Goal: Information Seeking & Learning: Learn about a topic

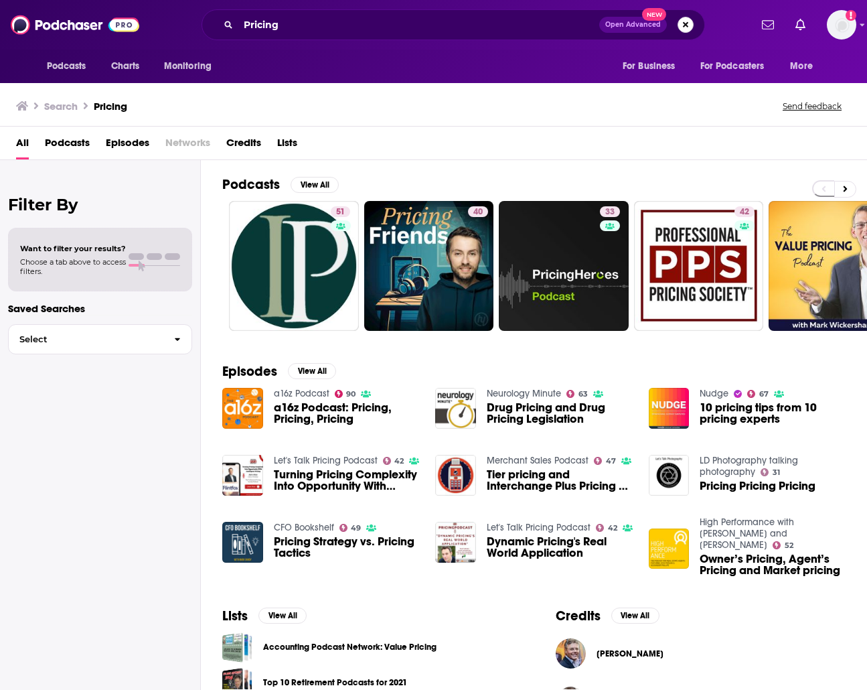
click at [496, 19] on button "Search podcasts, credits, & more..." at bounding box center [686, 25] width 16 height 16
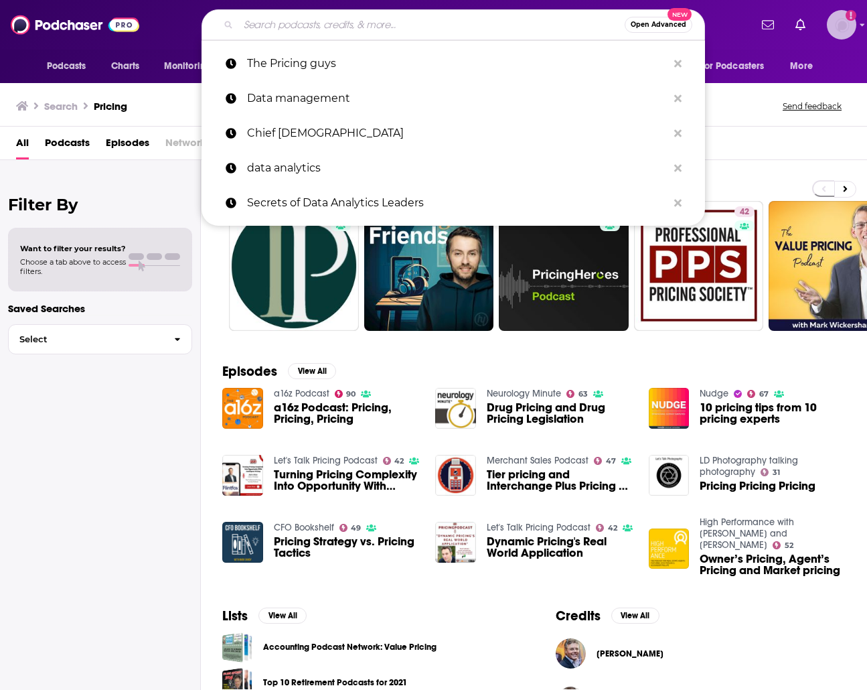
click at [496, 19] on img "Logged in as ABolliger" at bounding box center [841, 24] width 29 height 29
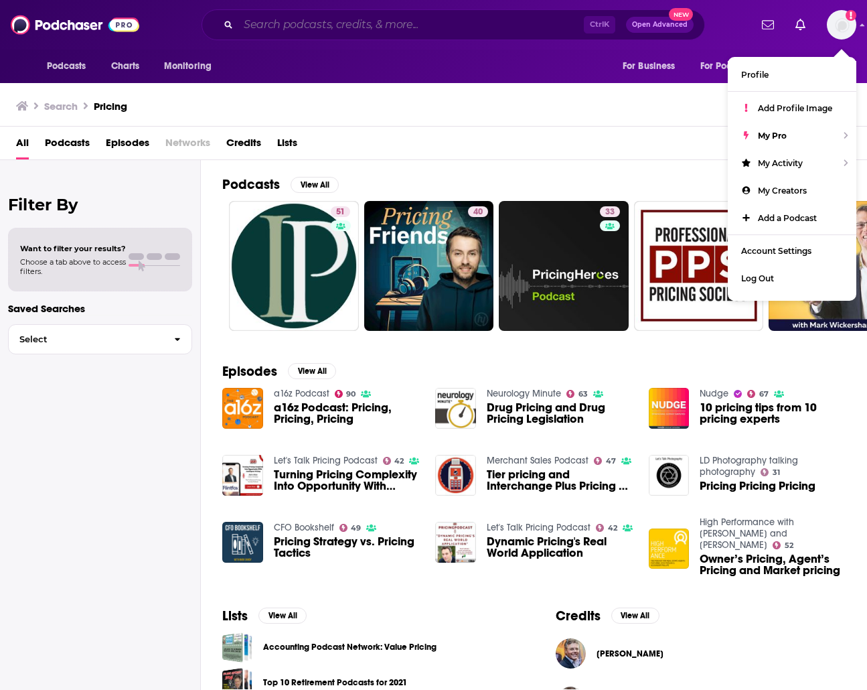
click at [372, 25] on input "Search podcasts, credits, & more..." at bounding box center [411, 24] width 346 height 21
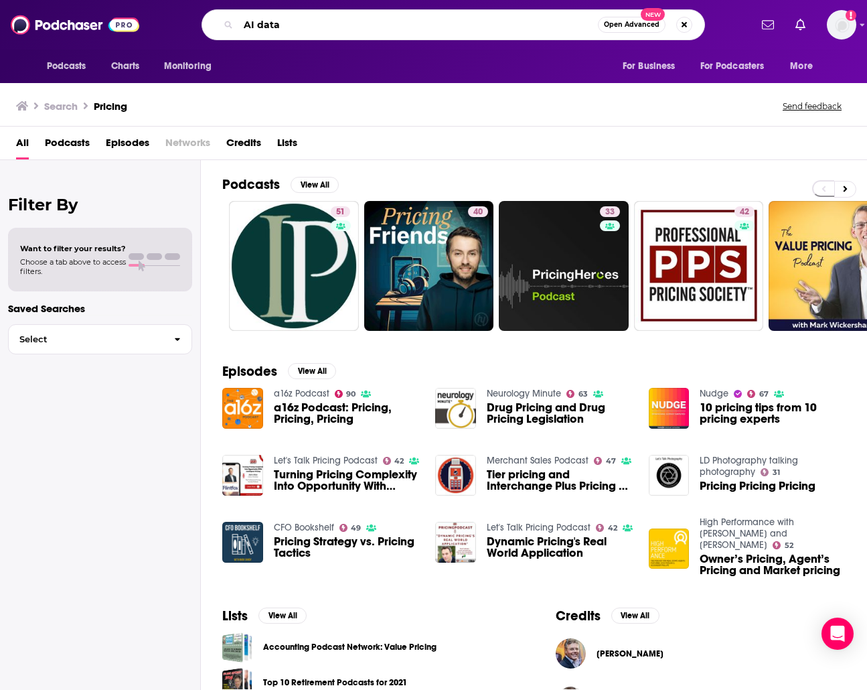
type input "AI data"
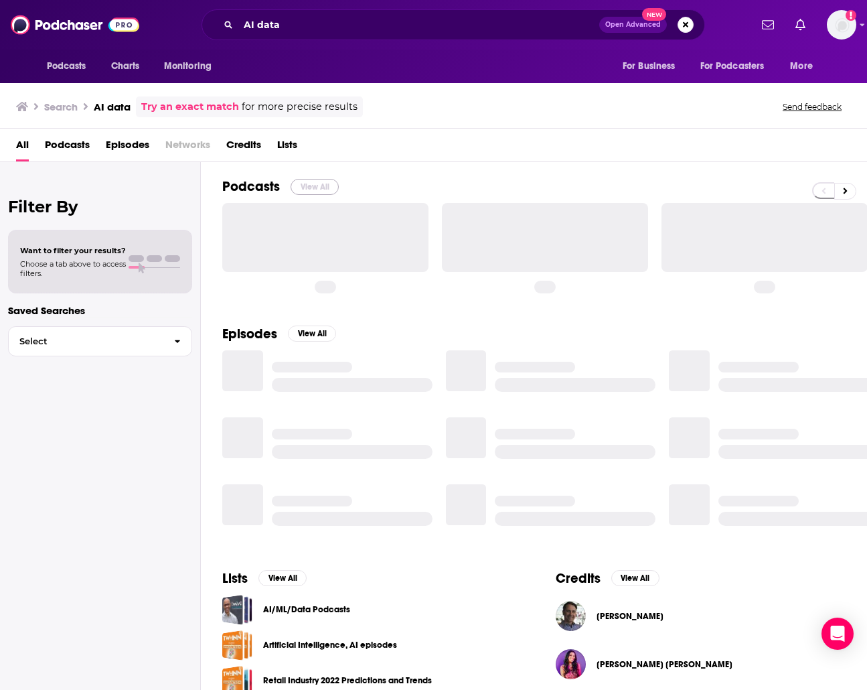
click at [316, 190] on button "View All" at bounding box center [315, 187] width 48 height 16
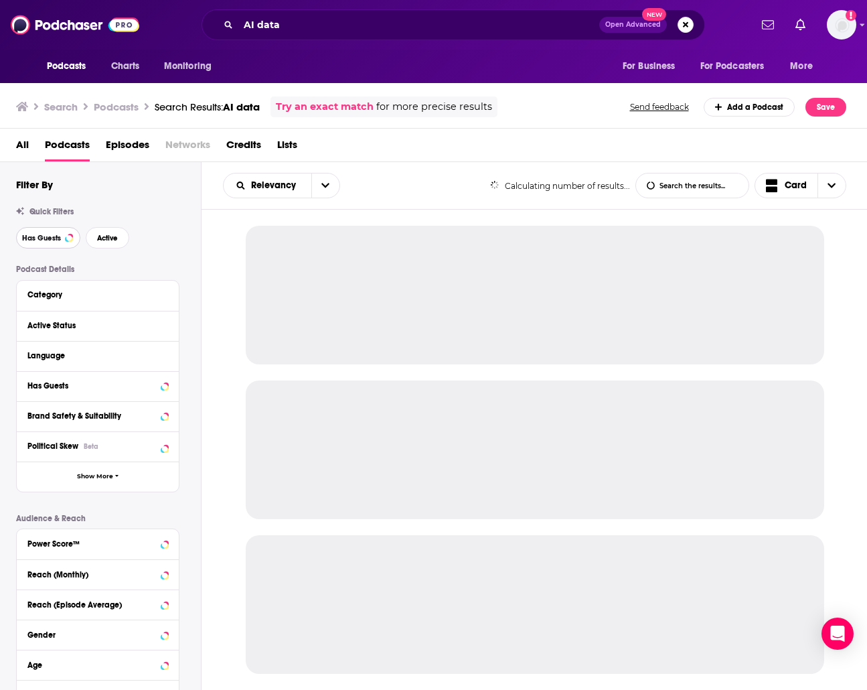
click at [58, 238] on span "Has Guests" at bounding box center [41, 237] width 39 height 7
click at [119, 225] on div "Quick Filters Has Guests Active" at bounding box center [108, 228] width 185 height 42
click at [114, 235] on span "Active" at bounding box center [107, 237] width 21 height 7
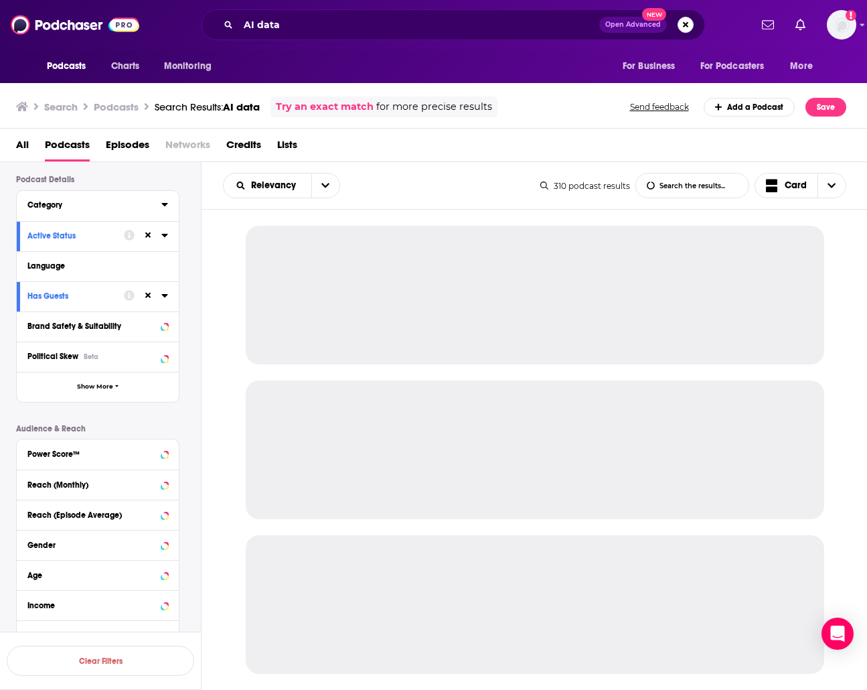
scroll to position [154, 0]
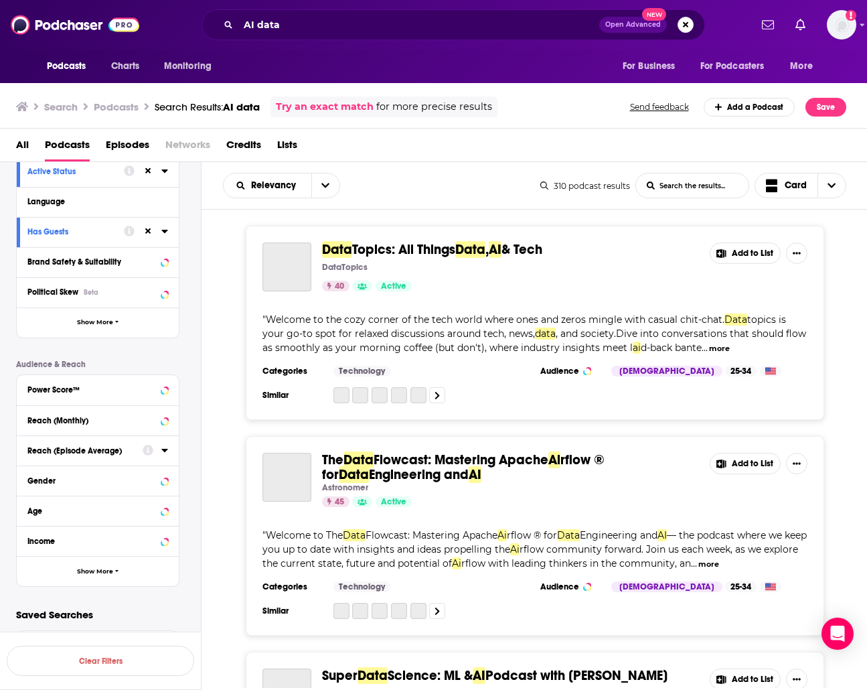
click at [100, 449] on div "Reach (Episode Average)" at bounding box center [80, 450] width 107 height 9
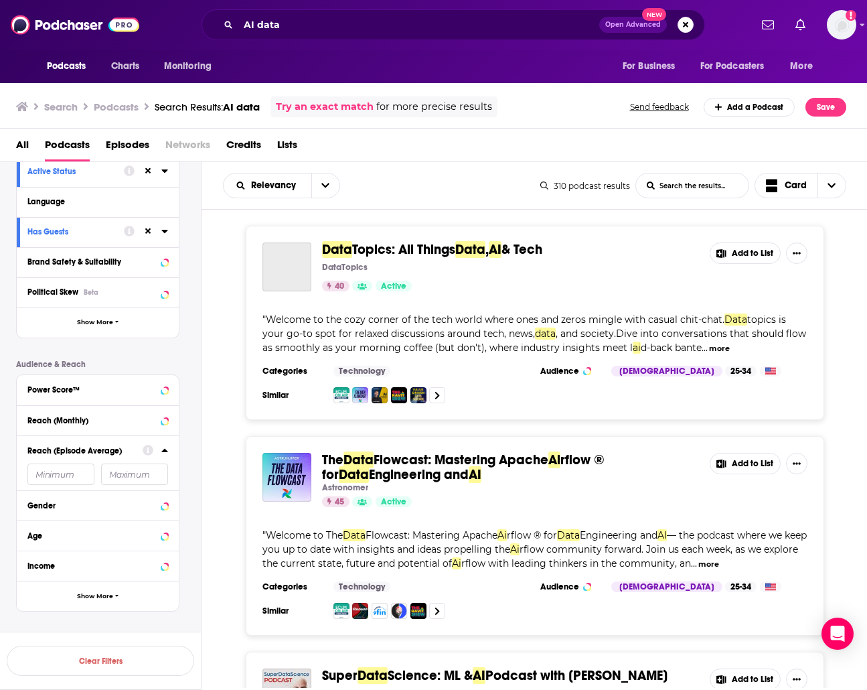
click at [64, 470] on input "number" at bounding box center [60, 474] width 67 height 21
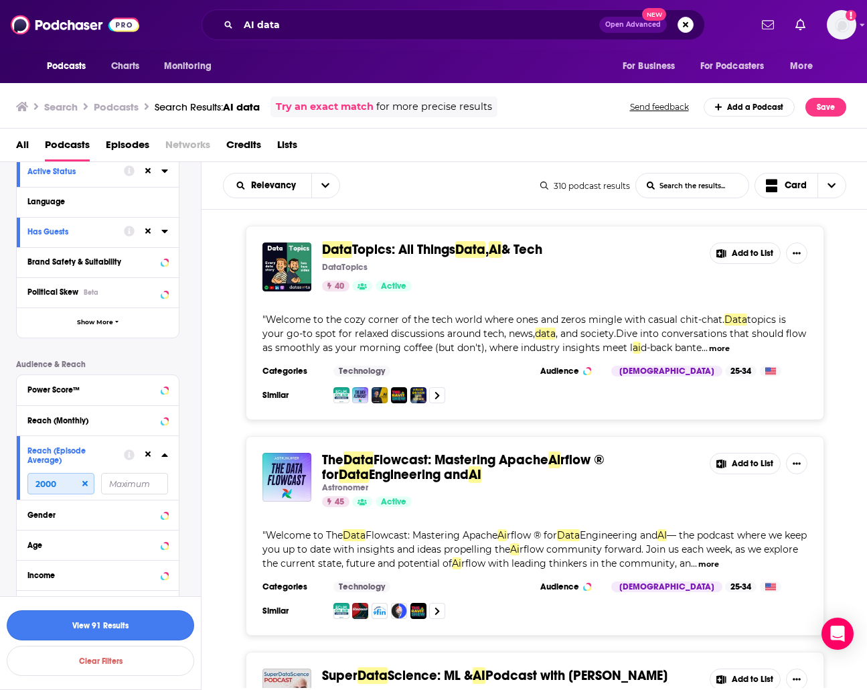
type input "2000"
click at [137, 618] on button "View 91 Results" at bounding box center [101, 625] width 188 height 30
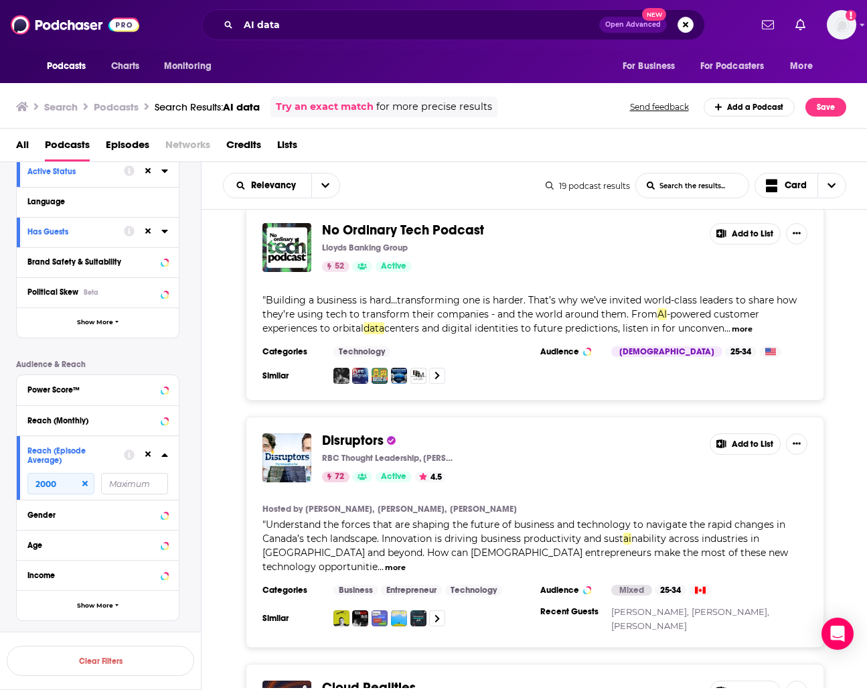
scroll to position [3776, 0]
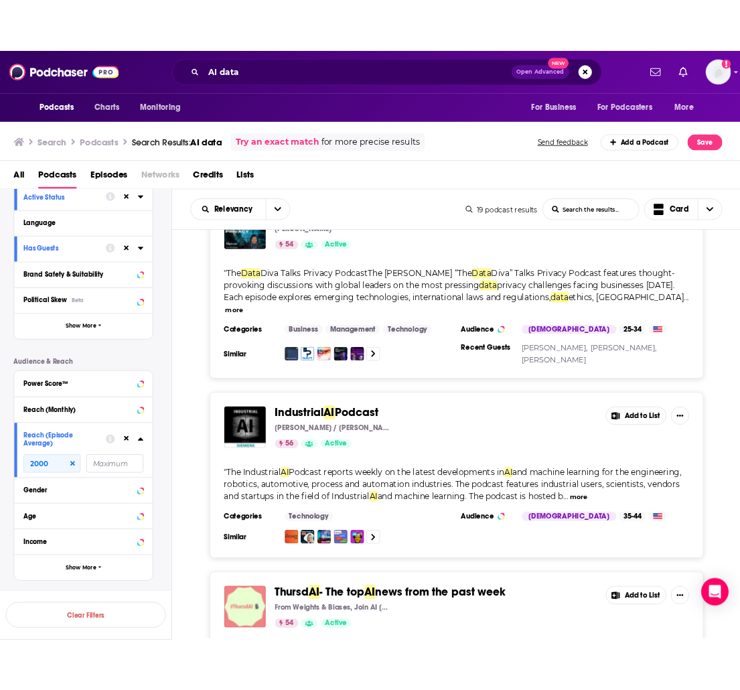
scroll to position [987, 0]
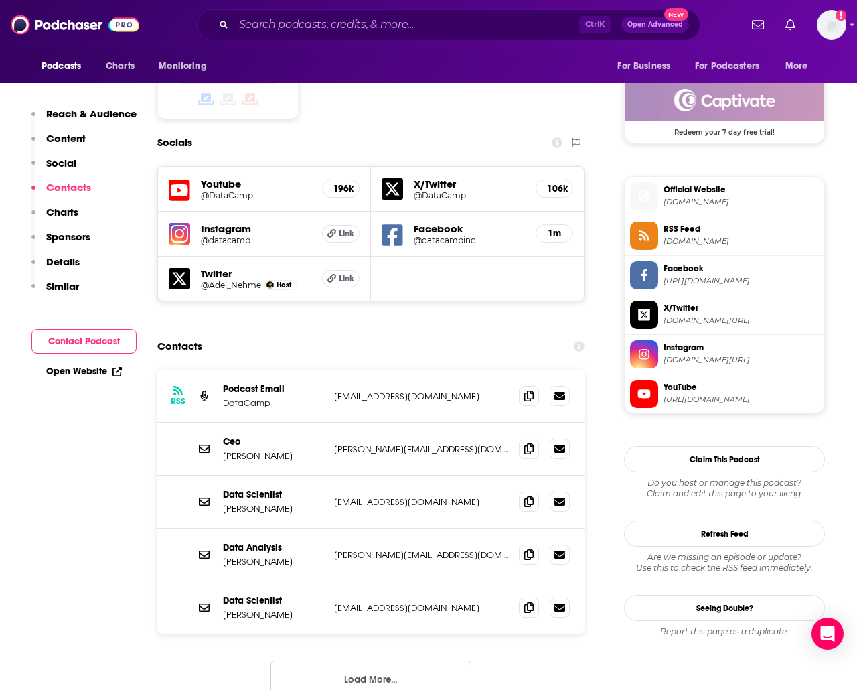
scroll to position [1139, 0]
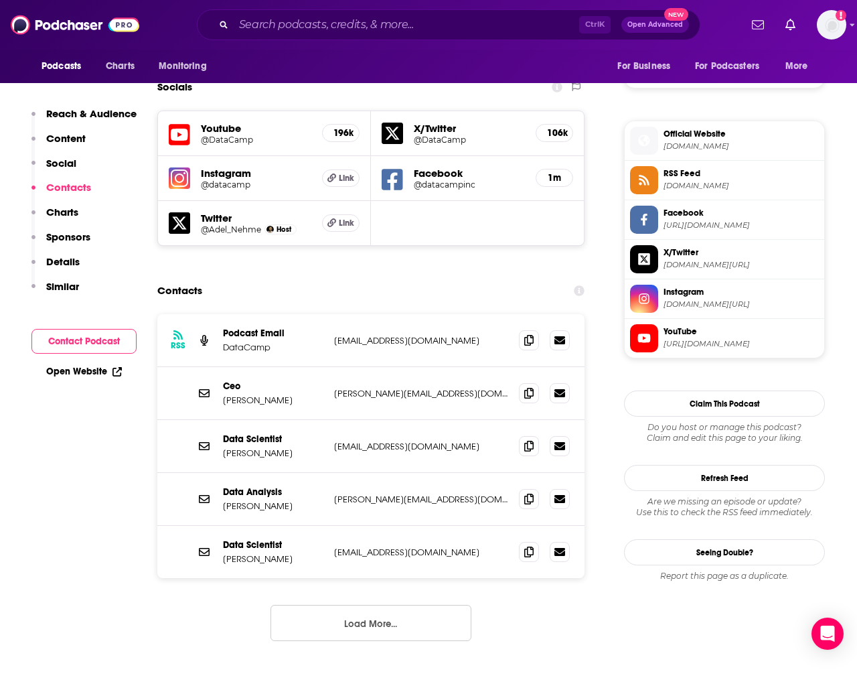
click at [351, 605] on button "Load More..." at bounding box center [371, 623] width 201 height 36
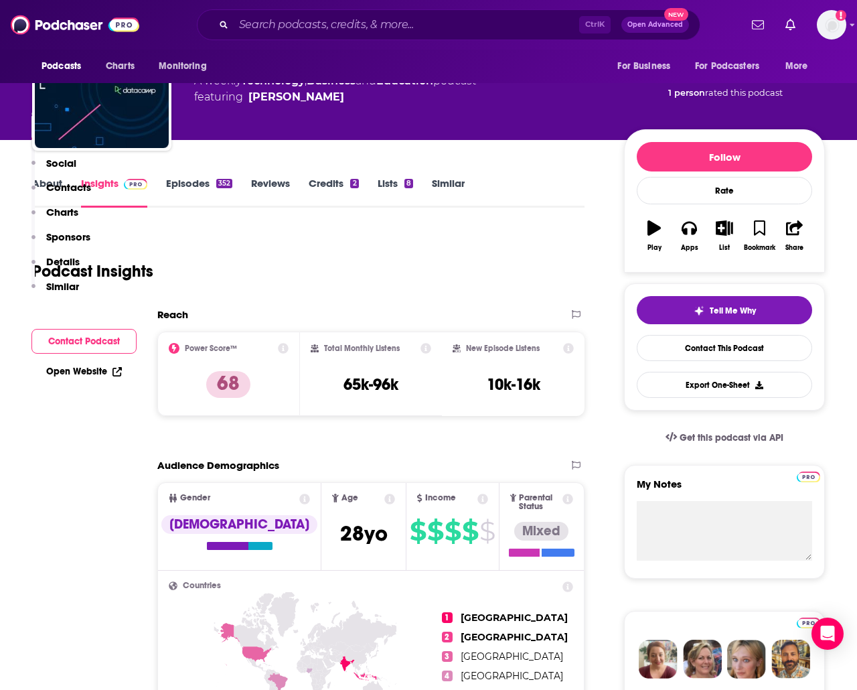
scroll to position [0, 0]
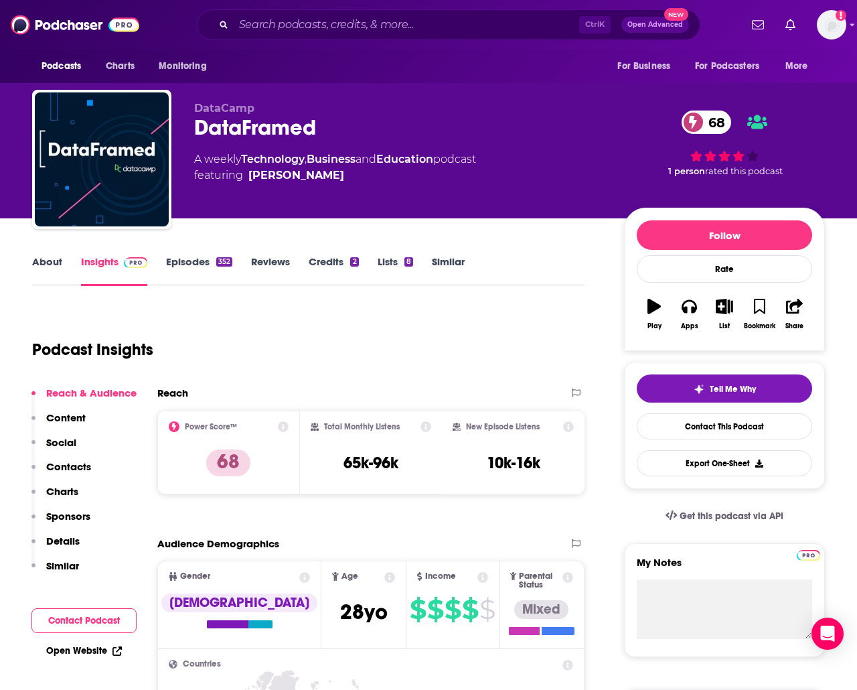
click at [61, 273] on link "About" at bounding box center [47, 270] width 30 height 31
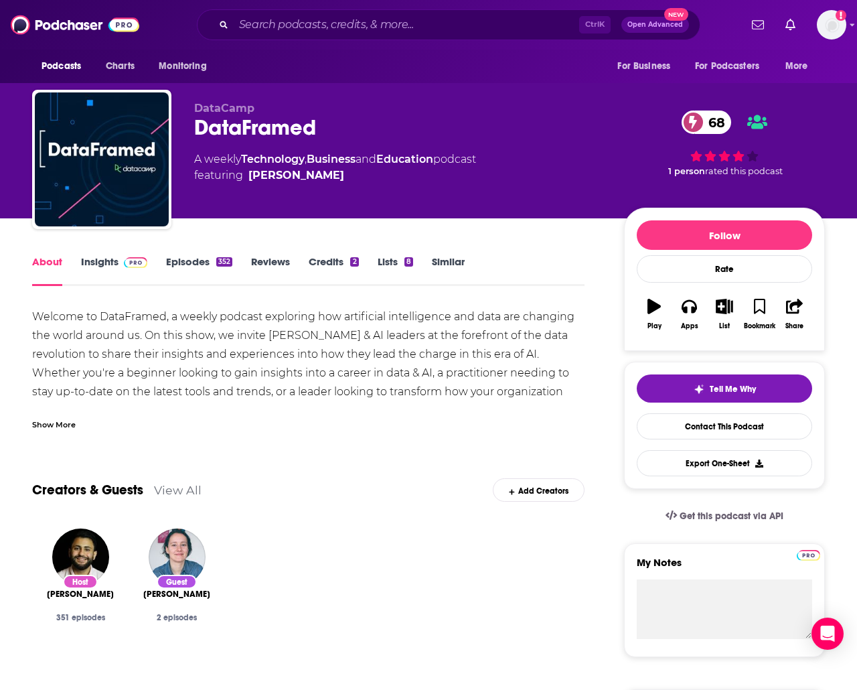
click at [68, 423] on div "Show More" at bounding box center [54, 423] width 44 height 13
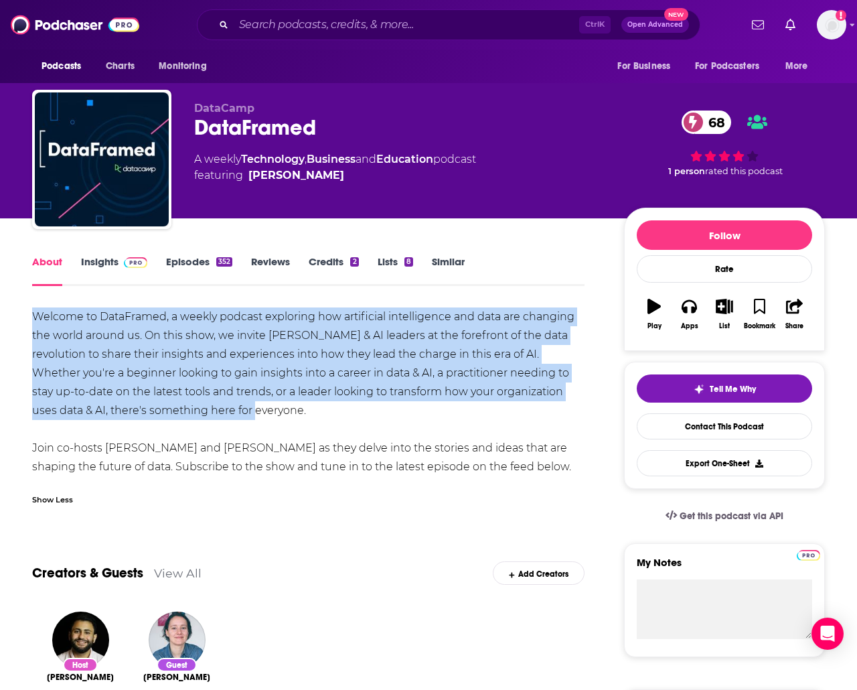
drag, startPoint x: 296, startPoint y: 418, endPoint x: 29, endPoint y: 320, distance: 284.0
copy div "Welcome to DataFramed, a weekly podcast exploring how artificial intelligence a…"
click at [125, 270] on link "Insights" at bounding box center [114, 270] width 66 height 31
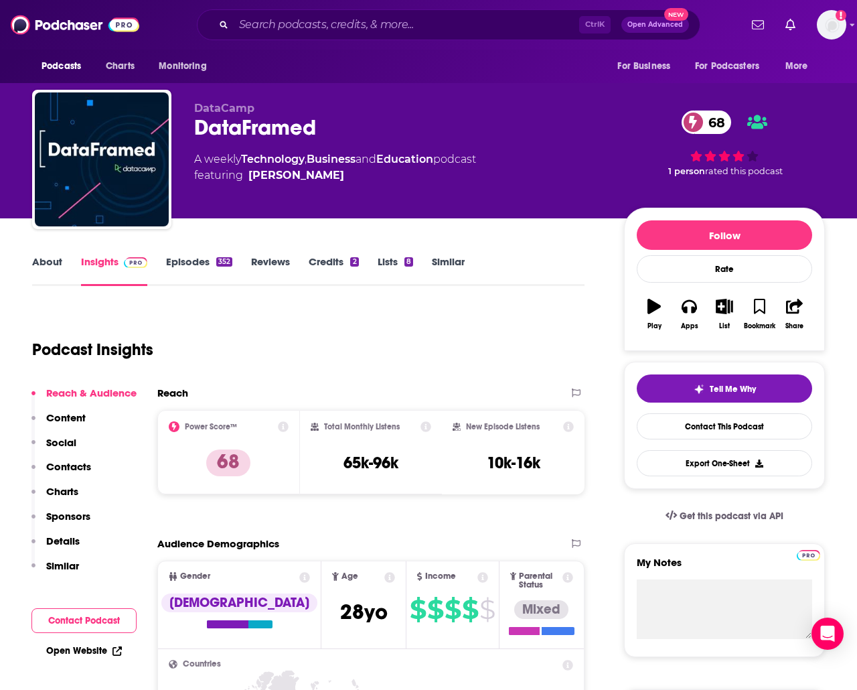
click at [46, 273] on link "About" at bounding box center [47, 270] width 30 height 31
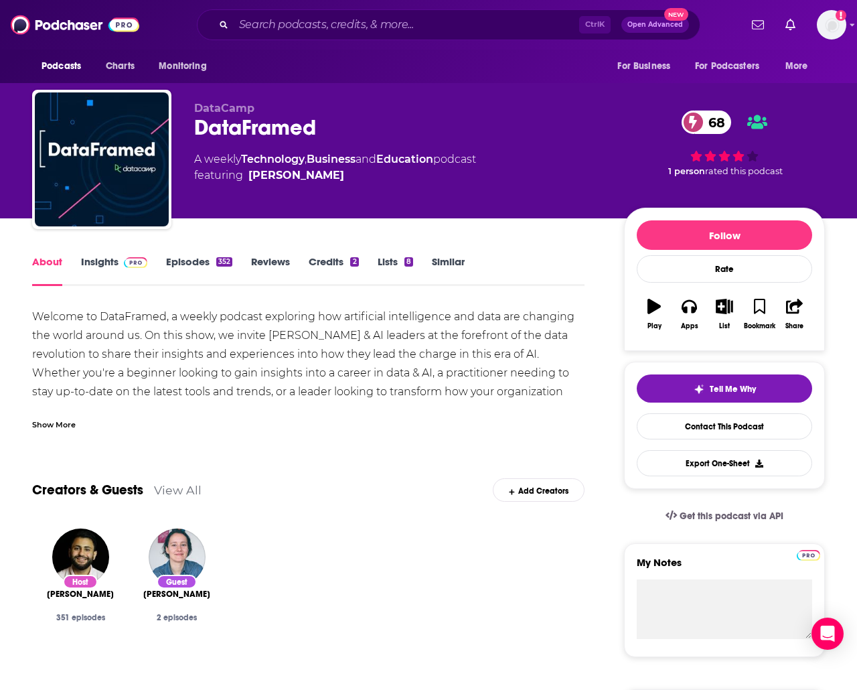
click at [44, 425] on div "Show More" at bounding box center [54, 423] width 44 height 13
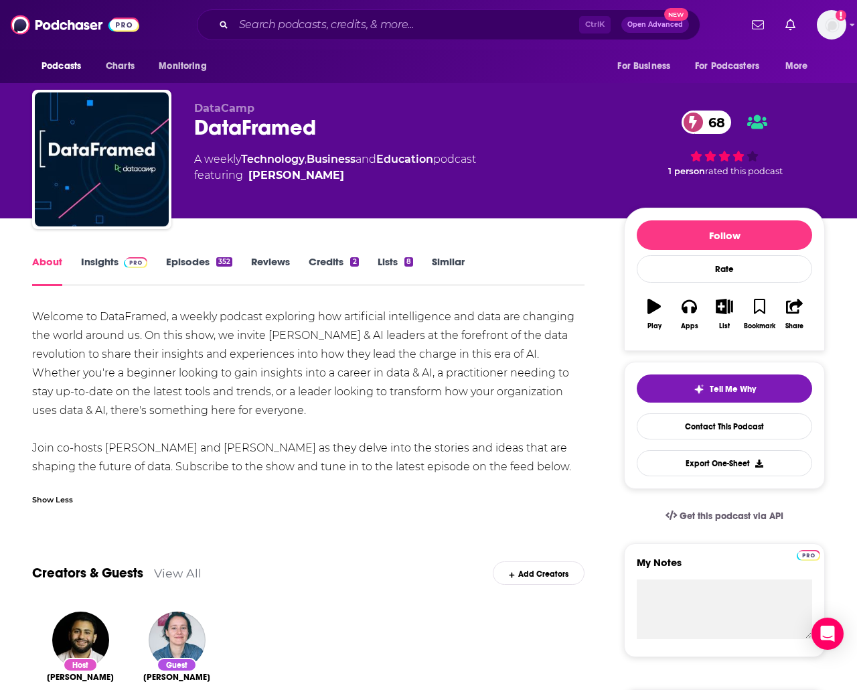
click at [109, 264] on link "Insights" at bounding box center [114, 270] width 66 height 31
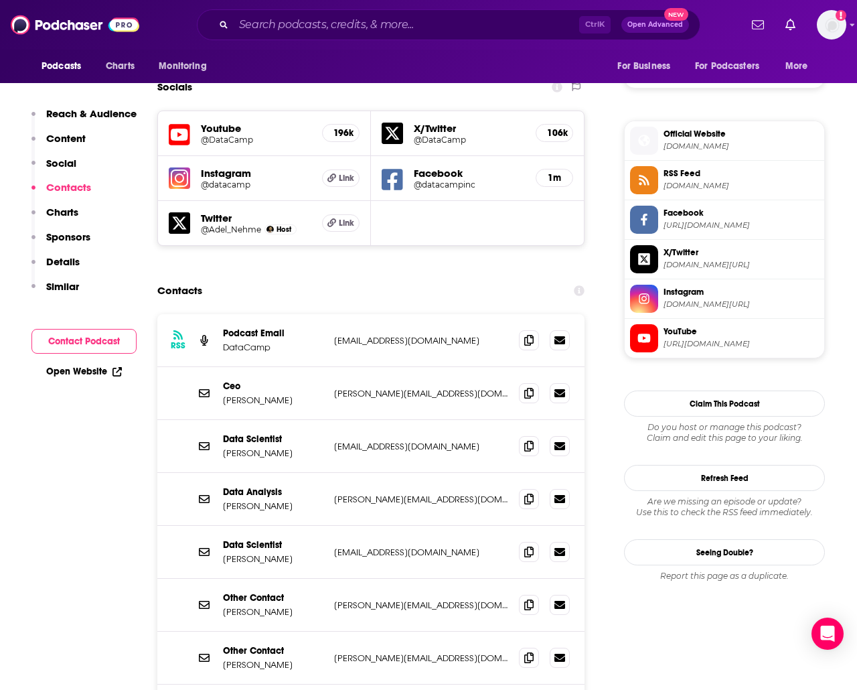
scroll to position [1273, 0]
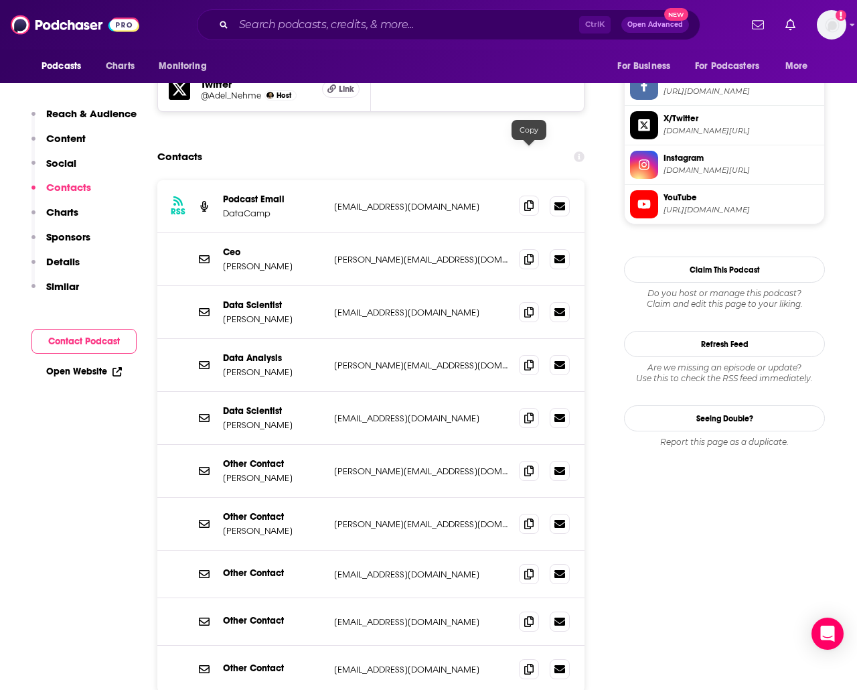
click at [530, 200] on icon at bounding box center [528, 205] width 9 height 11
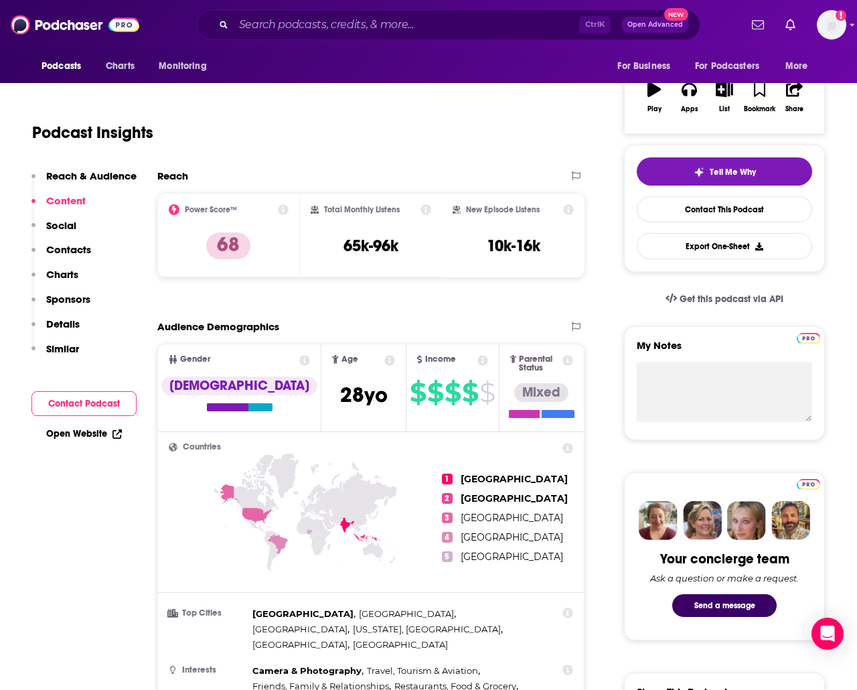
scroll to position [0, 0]
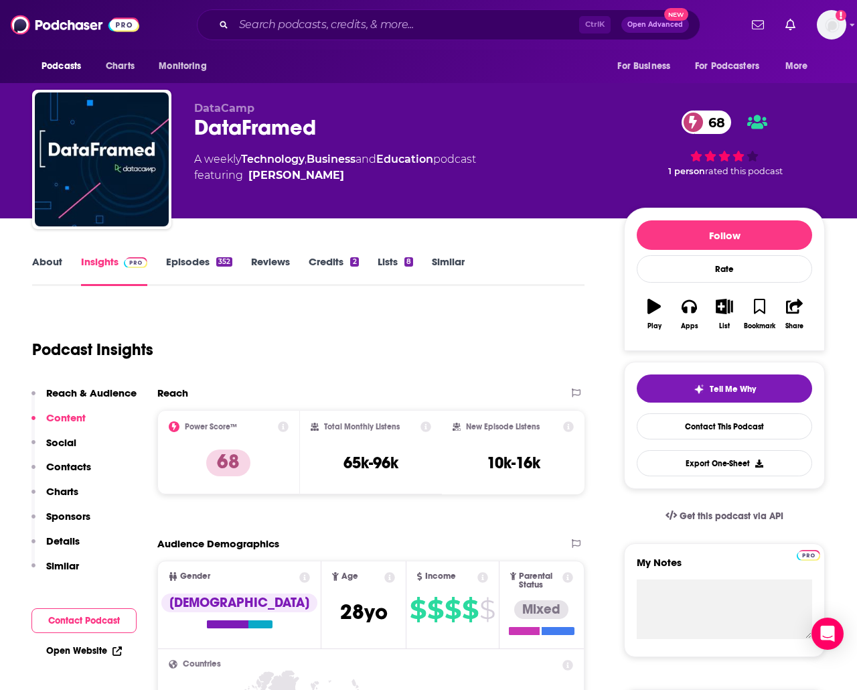
click at [202, 259] on link "Episodes 352" at bounding box center [199, 270] width 66 height 31
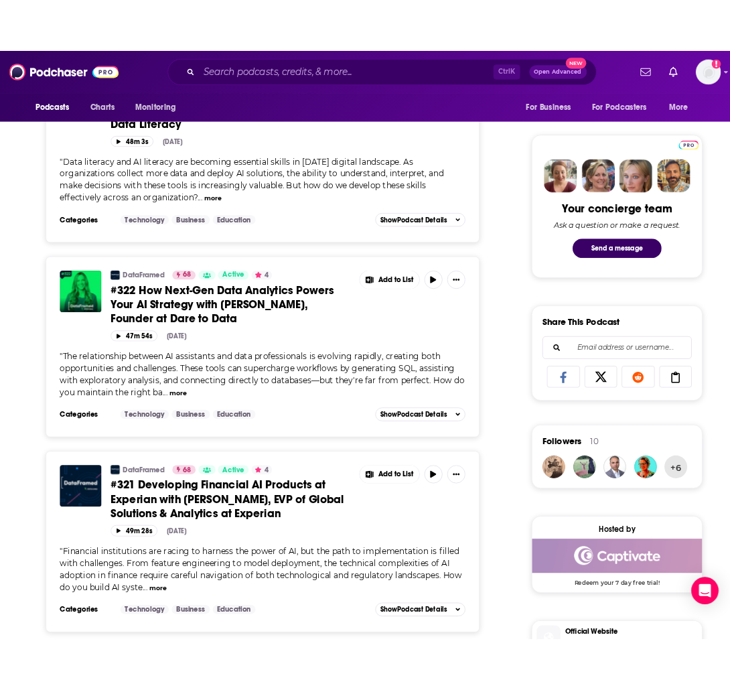
scroll to position [655, 0]
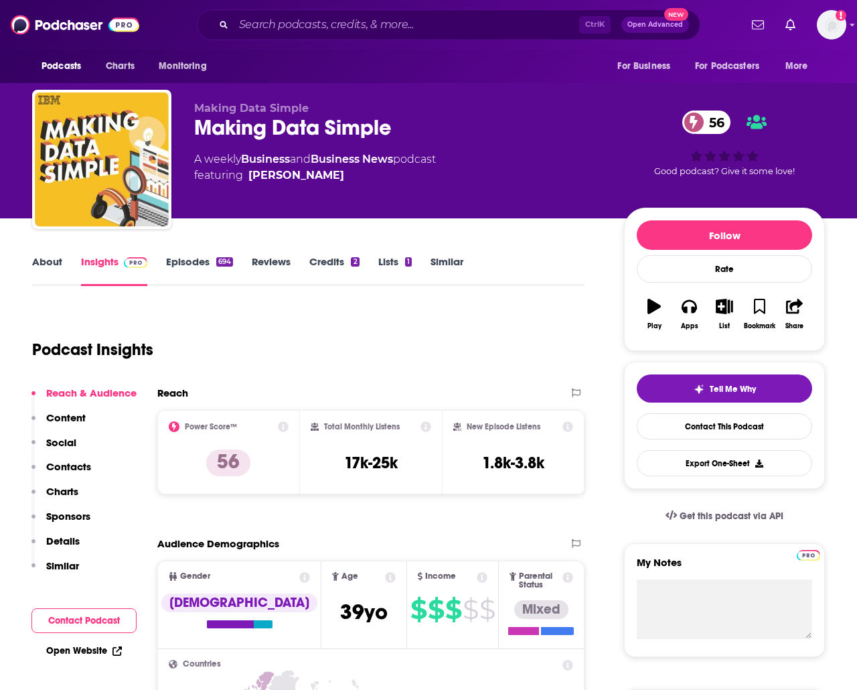
click at [178, 266] on link "Episodes 694" at bounding box center [199, 270] width 67 height 31
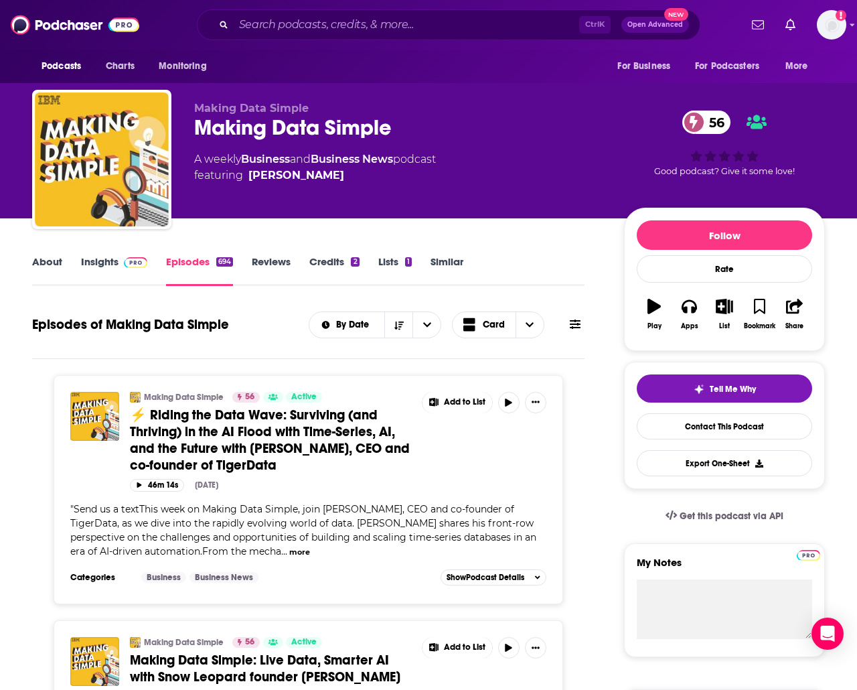
click at [42, 266] on link "About" at bounding box center [47, 270] width 30 height 31
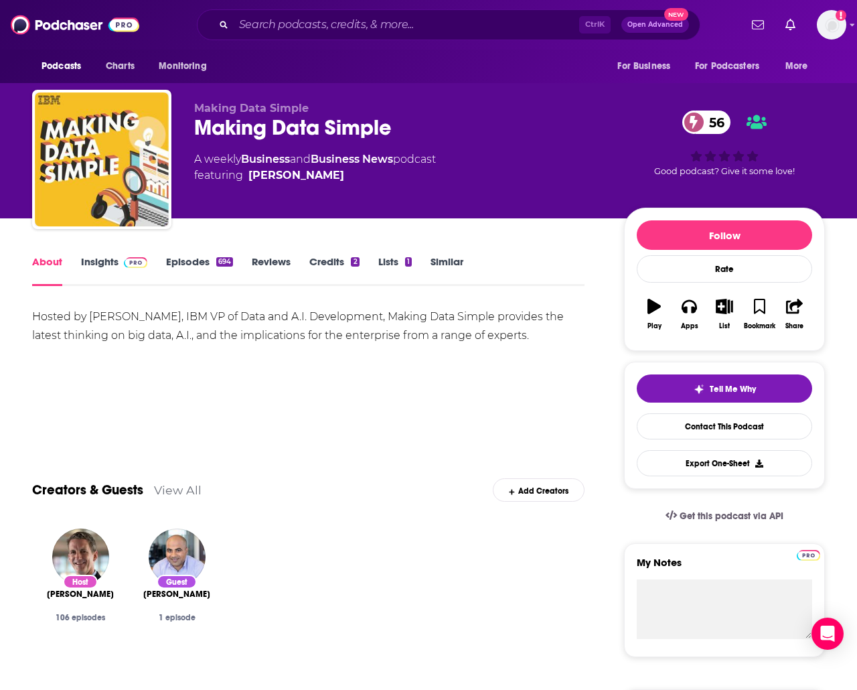
click at [364, 342] on div "Hosted by [PERSON_NAME], IBM VP of Data and A.I. Development, Making Data Simpl…" at bounding box center [308, 326] width 553 height 38
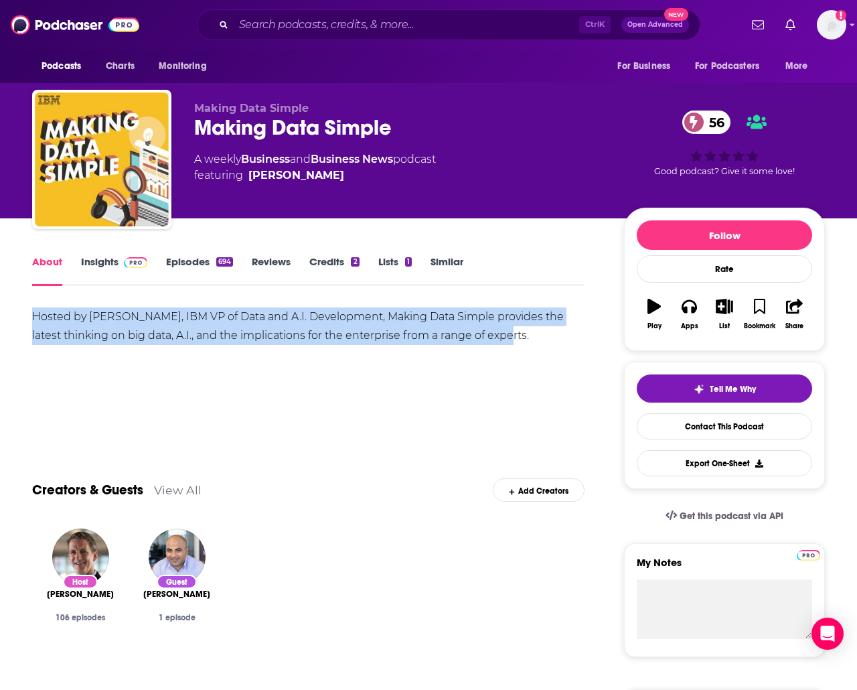
drag, startPoint x: 542, startPoint y: 334, endPoint x: -92, endPoint y: 317, distance: 634.6
click at [0, 317] on html "Podcasts Charts Monitoring Ctrl K Open Advanced New For Business For Podcasters…" at bounding box center [428, 345] width 857 height 690
copy div "Hosted by [PERSON_NAME], IBM VP of Data and A.I. Development, Making Data Simpl…"
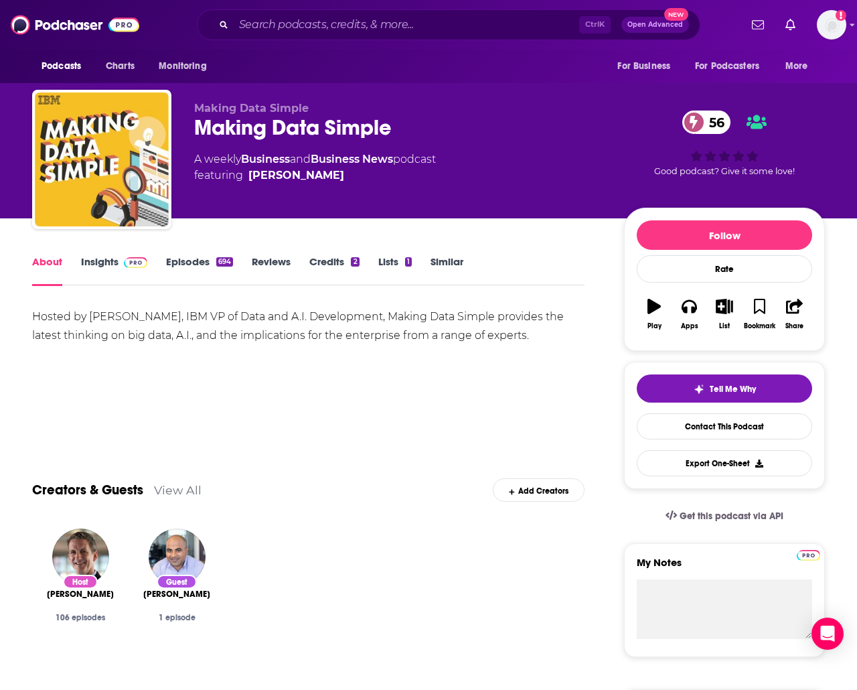
drag, startPoint x: 109, startPoint y: 263, endPoint x: 865, endPoint y: 391, distance: 767.6
click at [108, 263] on link "Insights" at bounding box center [114, 270] width 66 height 31
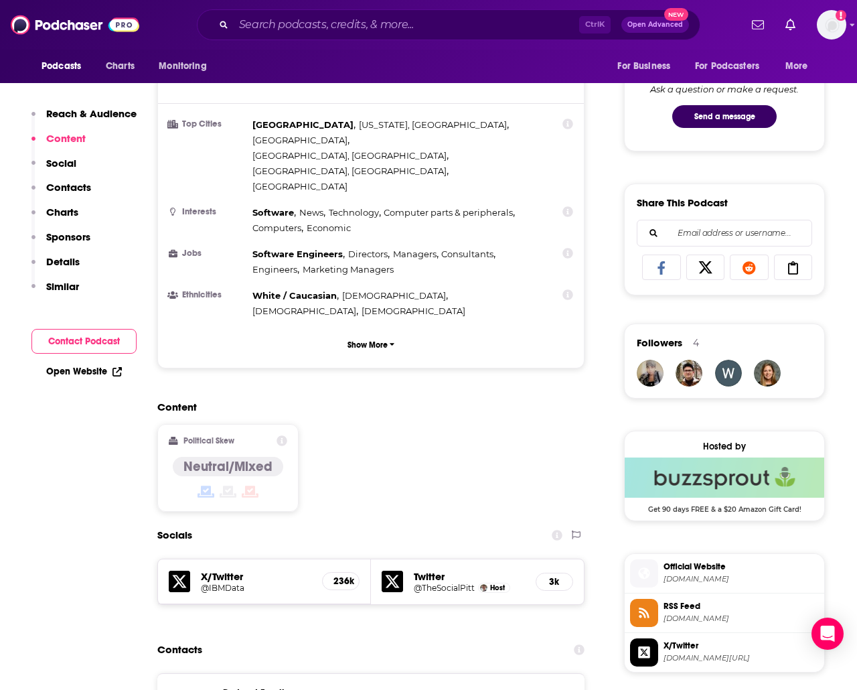
scroll to position [837, 0]
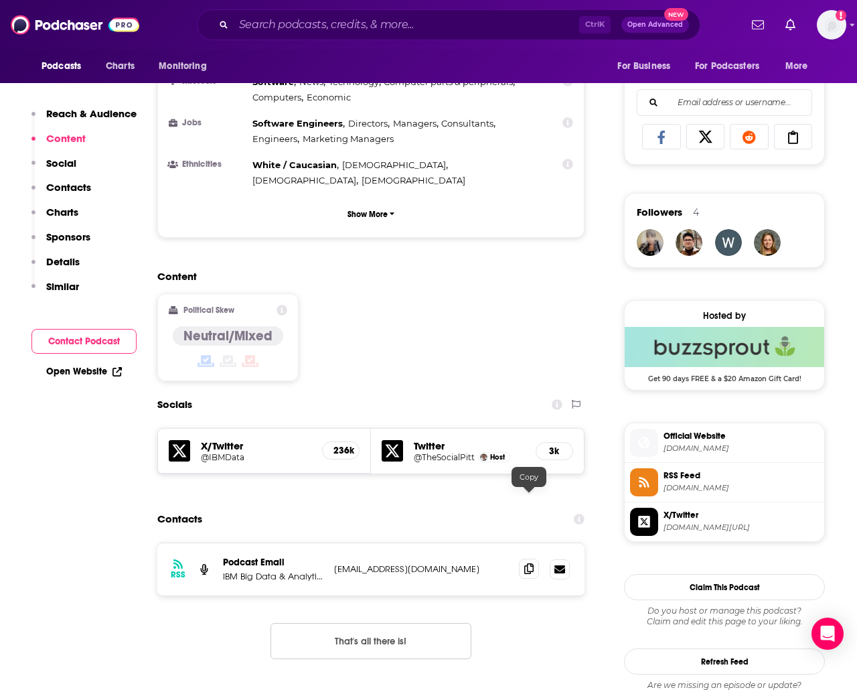
click at [526, 563] on icon at bounding box center [528, 568] width 9 height 11
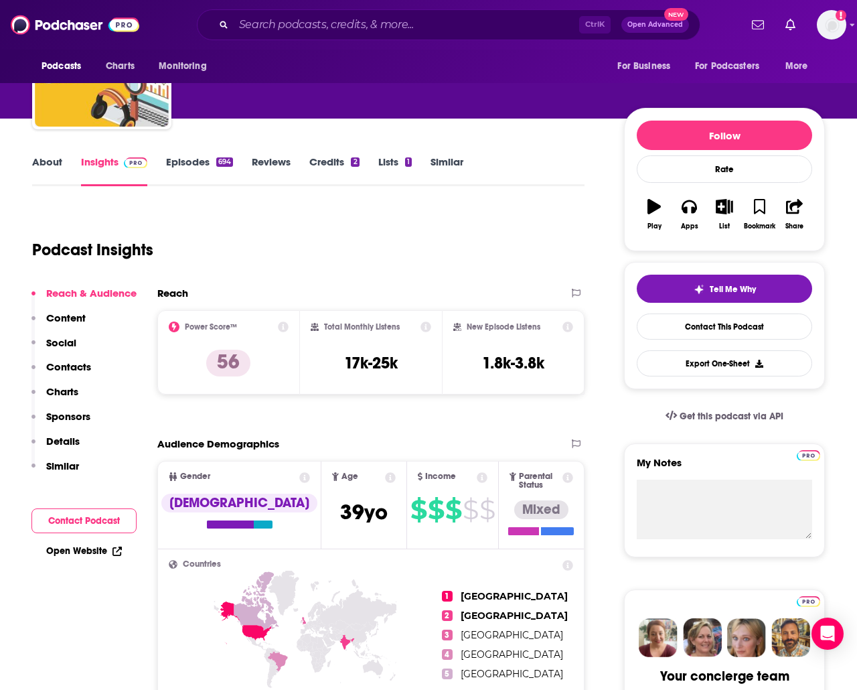
scroll to position [0, 0]
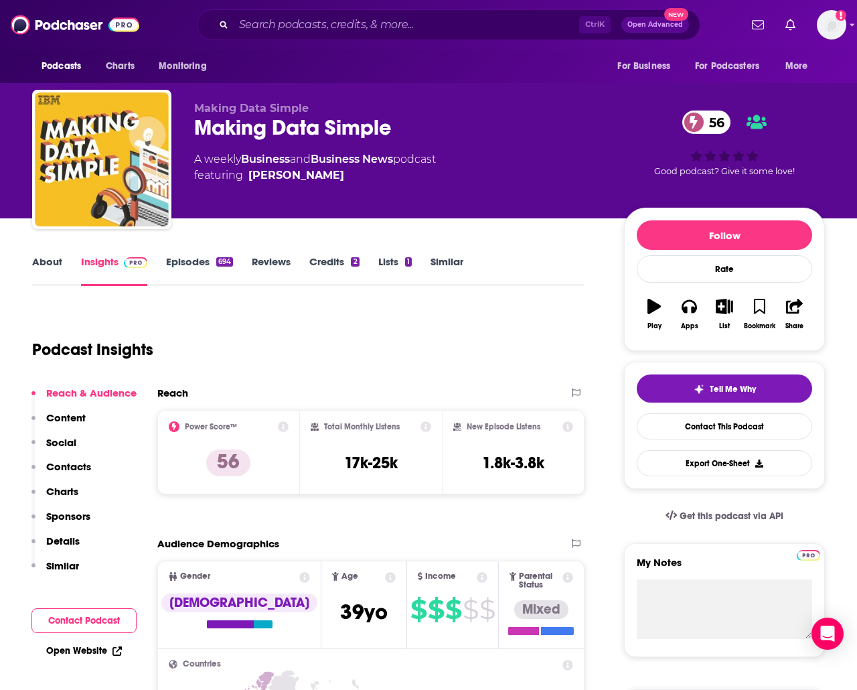
click at [193, 255] on link "Episodes 694" at bounding box center [199, 270] width 67 height 31
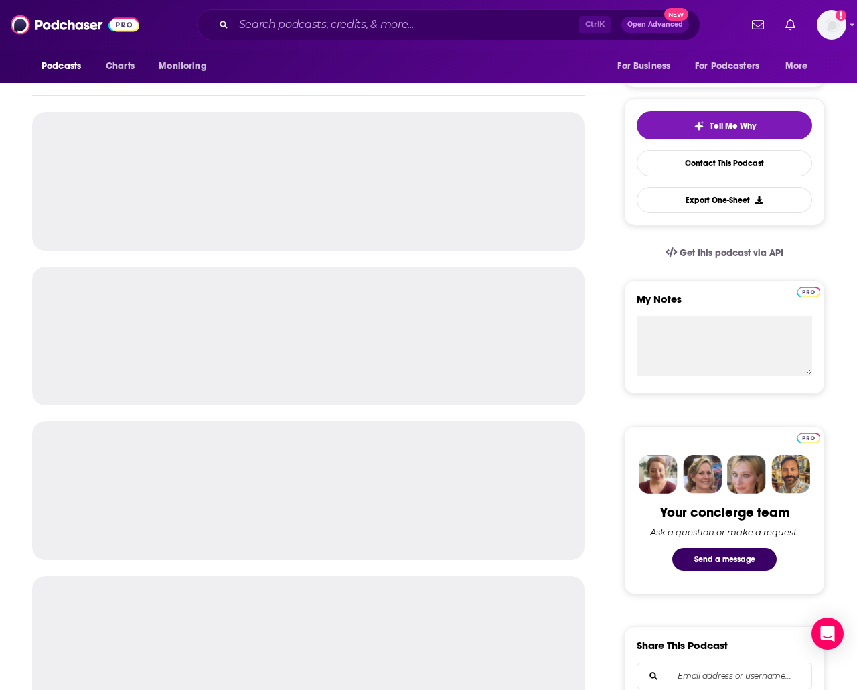
scroll to position [268, 0]
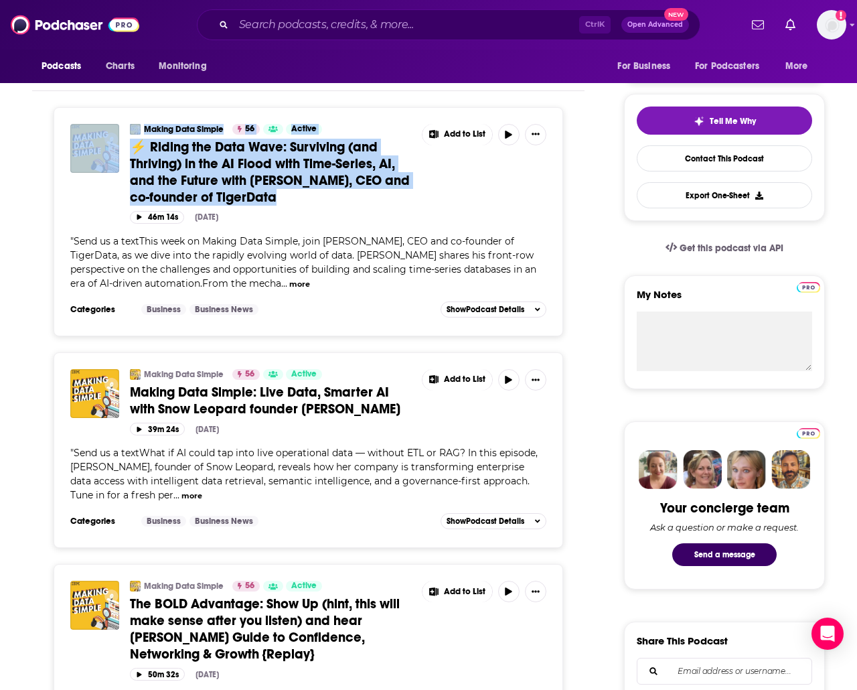
drag, startPoint x: 98, startPoint y: 90, endPoint x: 291, endPoint y: 204, distance: 223.8
copy div "f Making Data Simple By Date Card Making Data Simple 56 Active ⚡ Riding the Dat…"
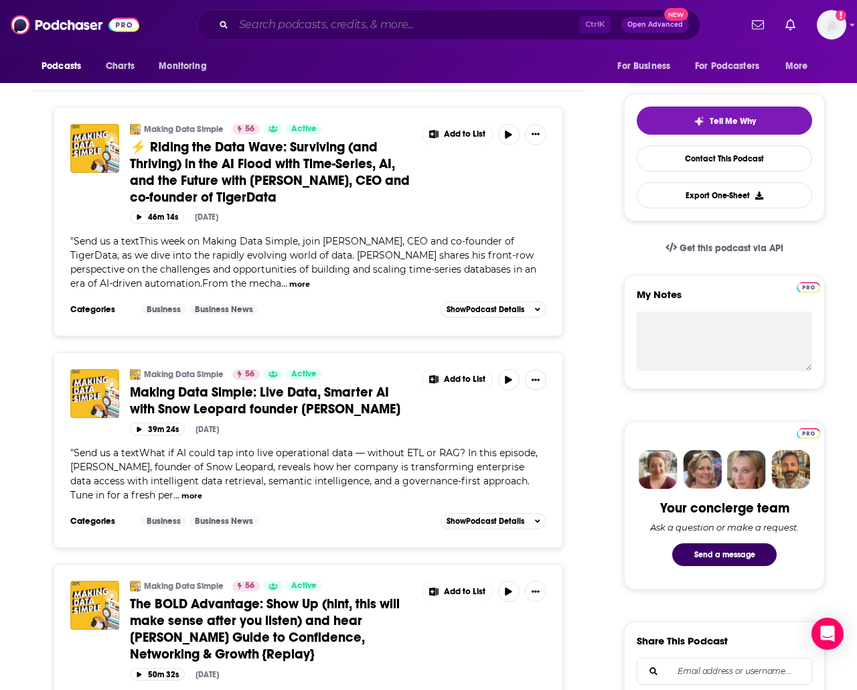
click at [351, 23] on input "Search podcasts, credits, & more..." at bounding box center [407, 24] width 346 height 21
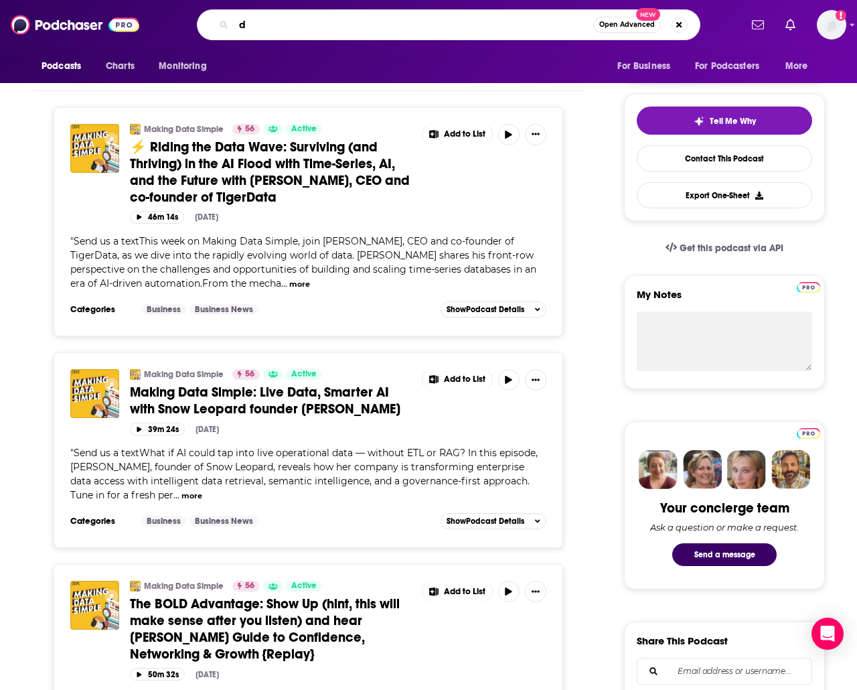
paste input "ata solutions"
type input "data solutions"
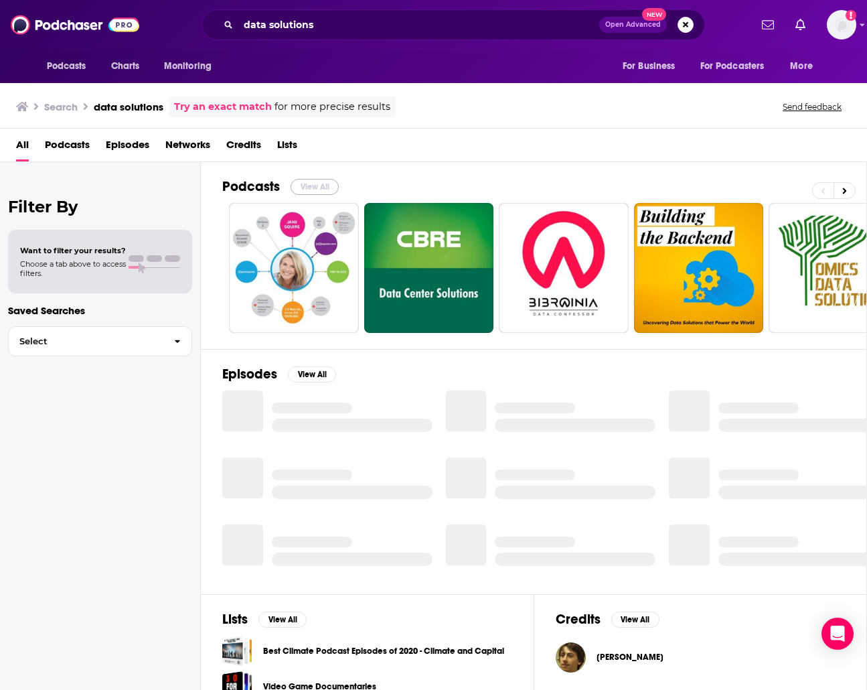
click at [320, 184] on button "View All" at bounding box center [315, 187] width 48 height 16
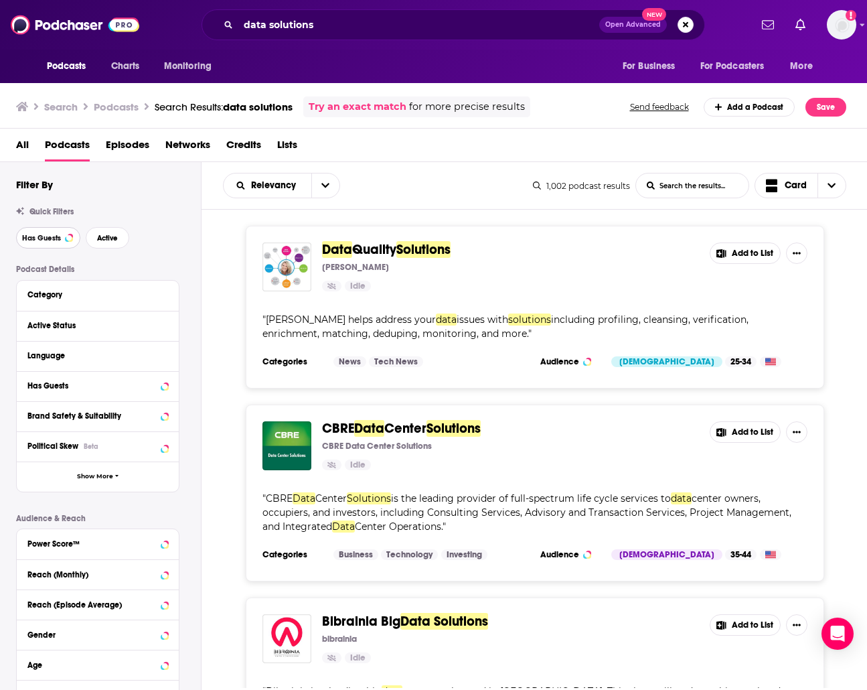
click at [56, 230] on button "Has Guests" at bounding box center [48, 237] width 64 height 21
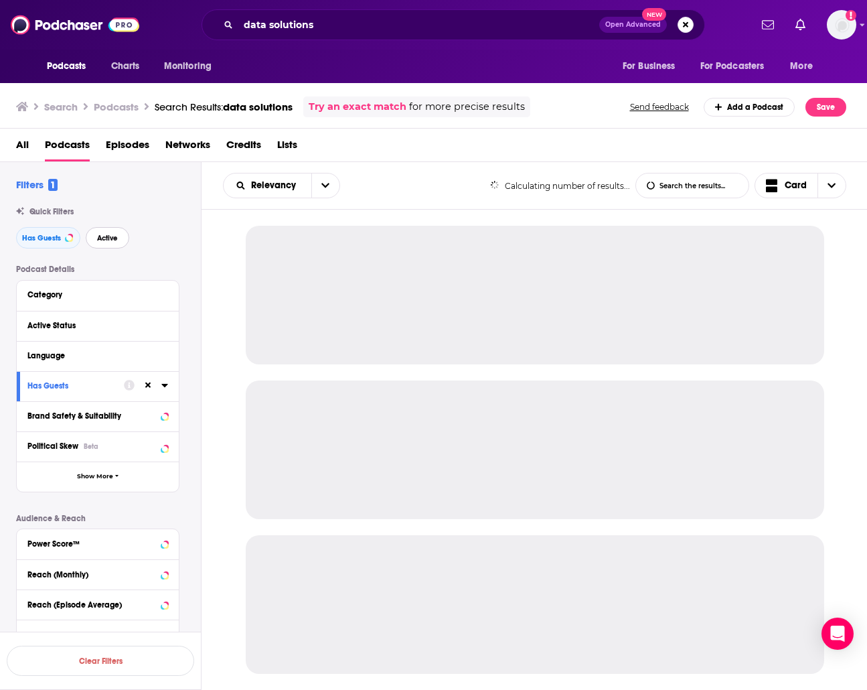
click at [104, 237] on span "Active" at bounding box center [107, 237] width 21 height 7
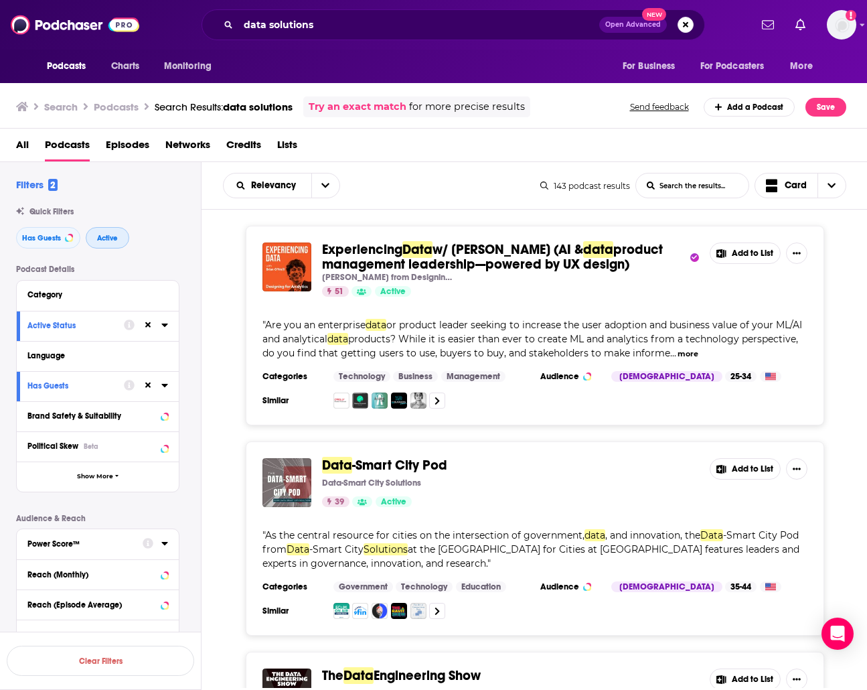
scroll to position [103, 0]
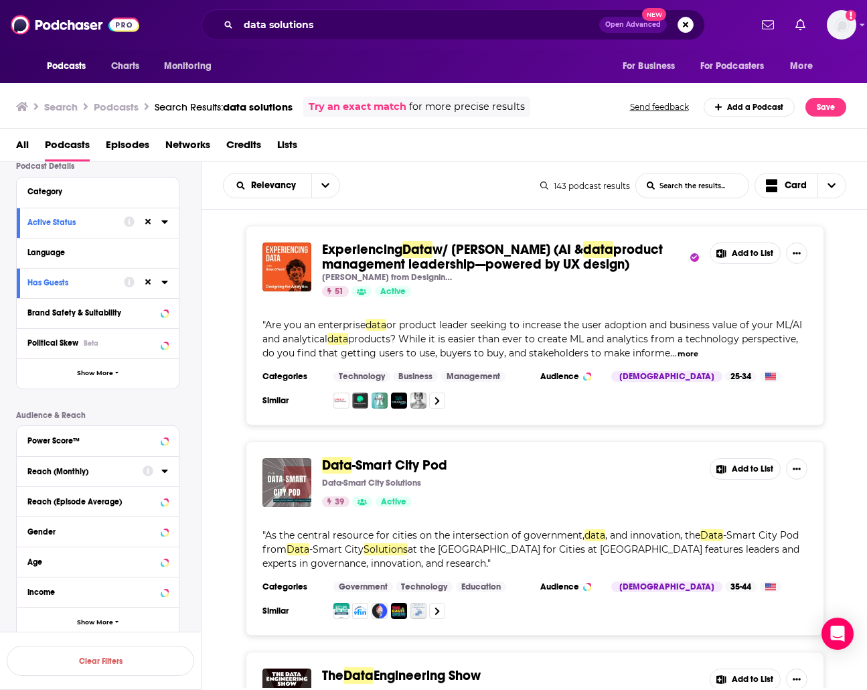
click at [68, 476] on button "Reach (Monthly)" at bounding box center [84, 470] width 115 height 17
click at [64, 533] on button "Reach (Episode Average)" at bounding box center [84, 525] width 115 height 17
click at [64, 538] on div "Reach (Episode Average)" at bounding box center [98, 538] width 162 height 55
click at [66, 543] on input "number" at bounding box center [60, 550] width 67 height 21
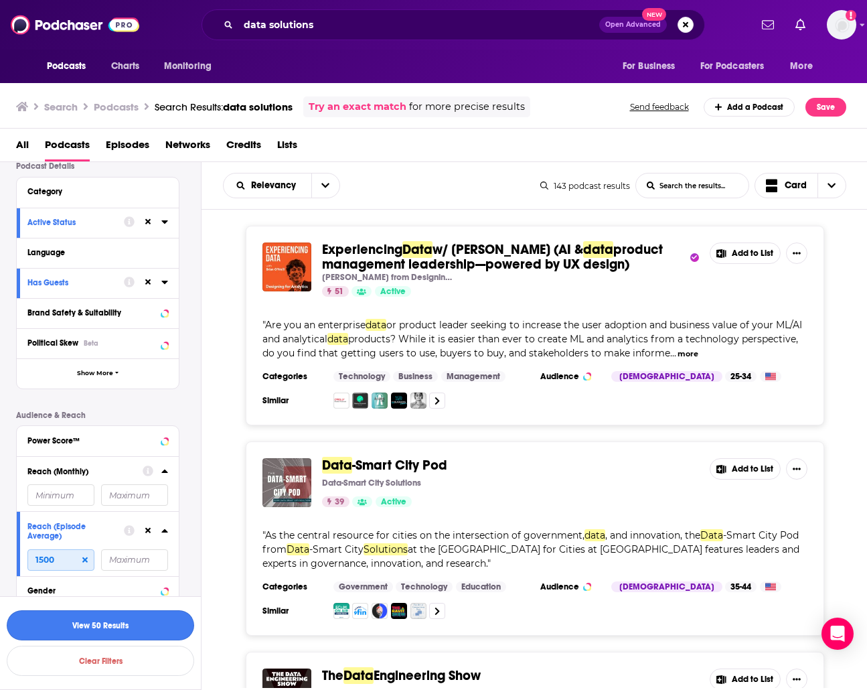
type input "1500"
click at [92, 624] on button "View 50 Results" at bounding box center [101, 625] width 188 height 30
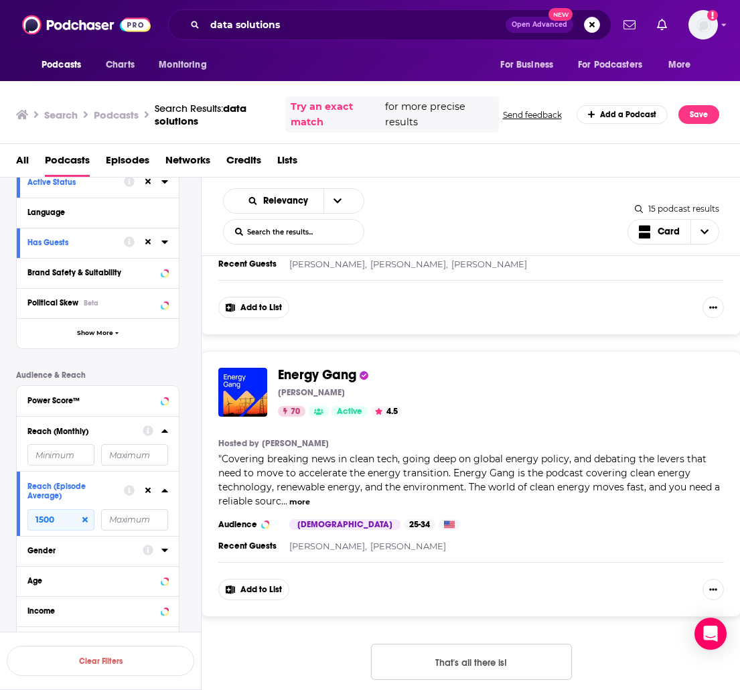
scroll to position [213, 0]
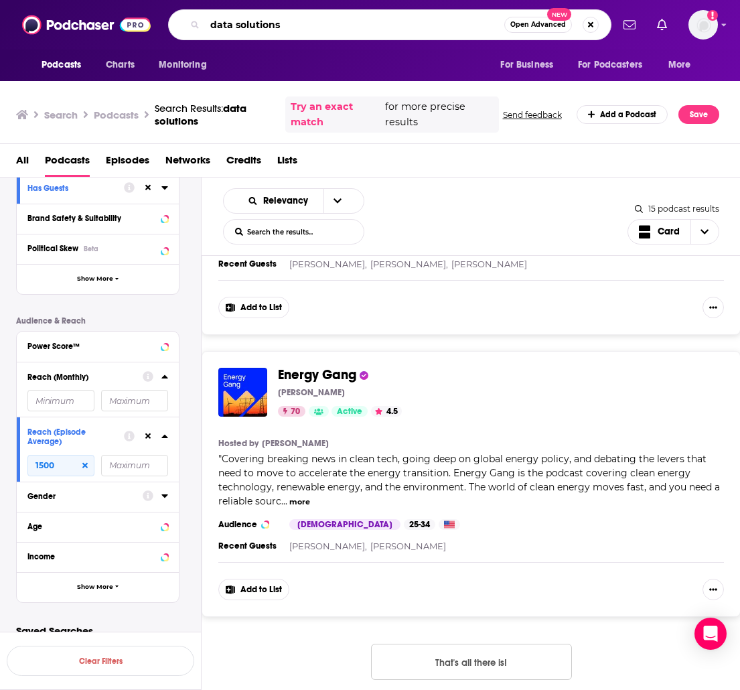
click at [437, 27] on input "data solutions" at bounding box center [354, 24] width 299 height 21
drag, startPoint x: 427, startPoint y: 28, endPoint x: 209, endPoint y: 36, distance: 217.8
click at [209, 36] on div "data solutions Open Advanced New" at bounding box center [389, 24] width 443 height 31
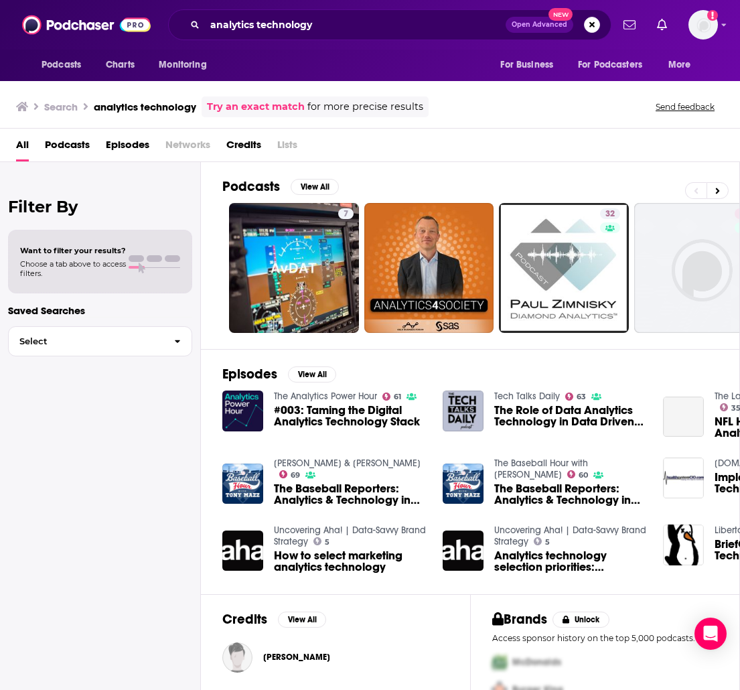
click at [317, 175] on div "Podcasts View All 7 32 43 5 + 371" at bounding box center [481, 255] width 518 height 187
click at [318, 181] on button "View All" at bounding box center [315, 187] width 48 height 16
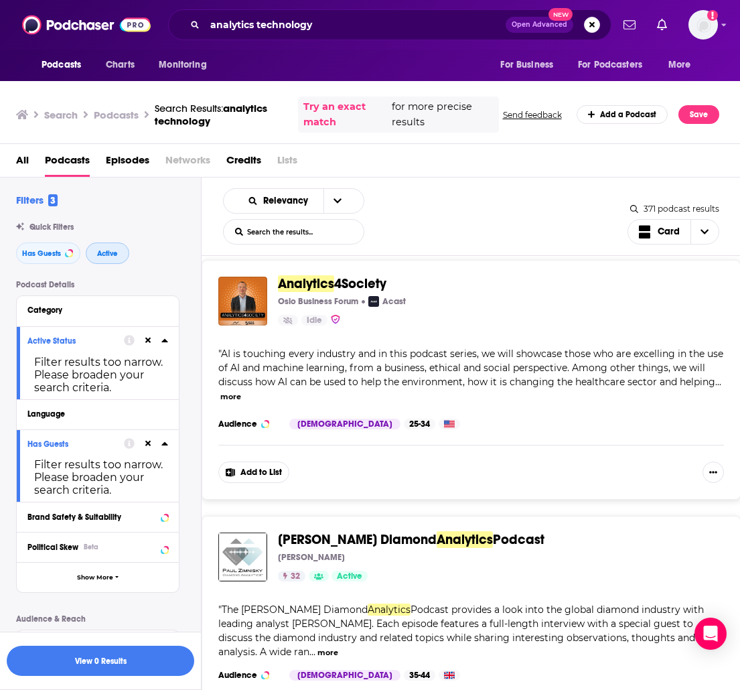
click at [97, 250] on span "Active" at bounding box center [107, 253] width 21 height 7
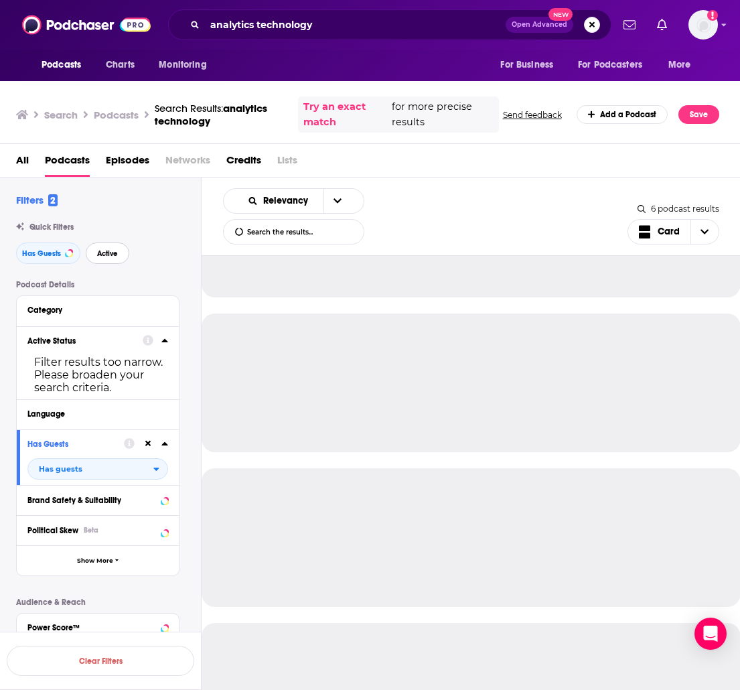
click at [97, 250] on span "Active" at bounding box center [107, 253] width 21 height 7
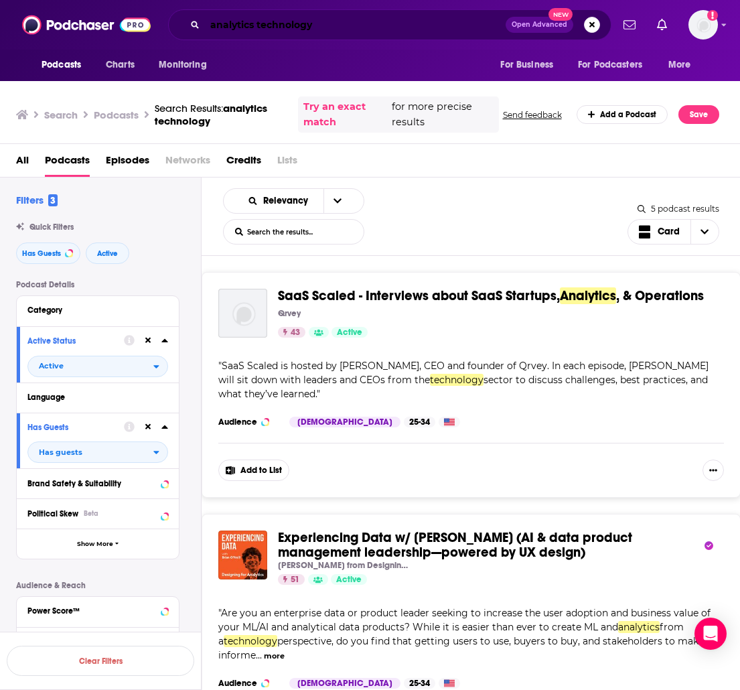
click at [457, 23] on input "analytics technology" at bounding box center [355, 24] width 301 height 21
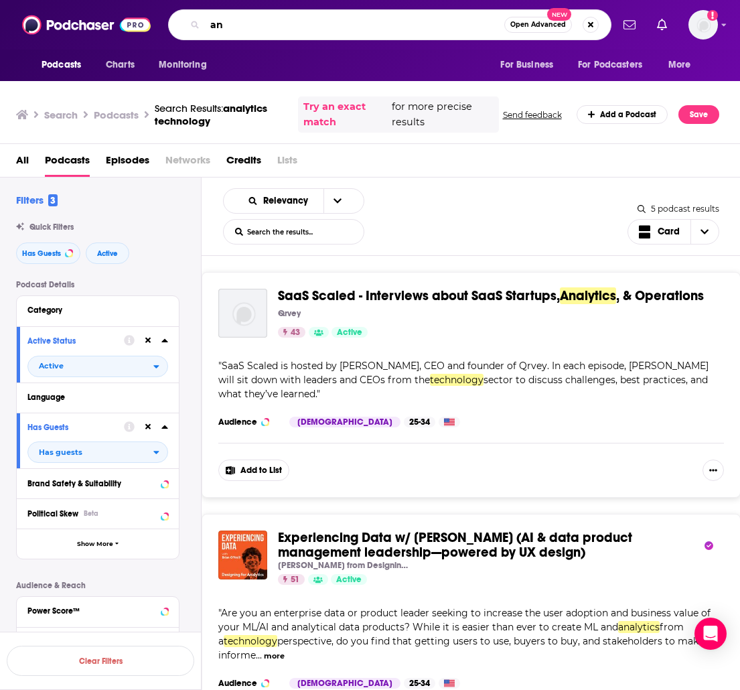
type input "a"
type input "learning AI"
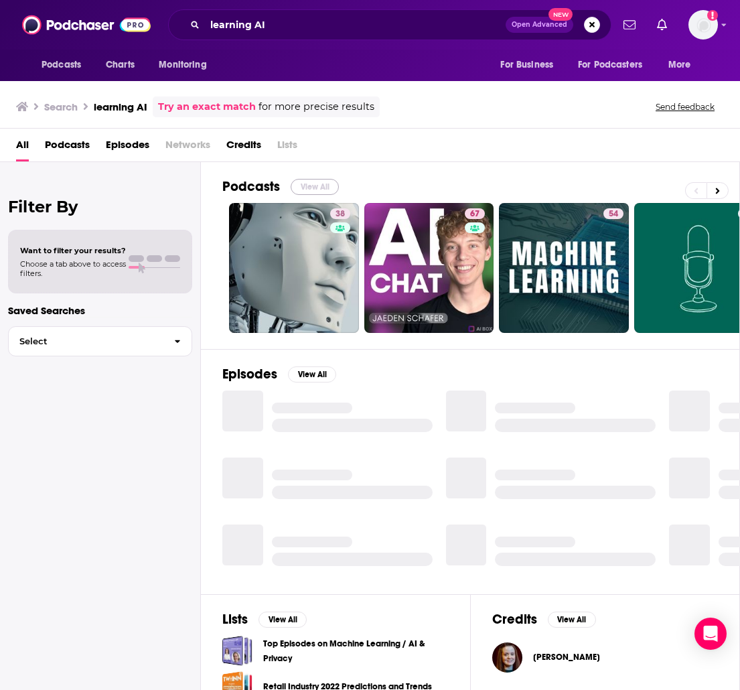
click at [321, 186] on button "View All" at bounding box center [315, 187] width 48 height 16
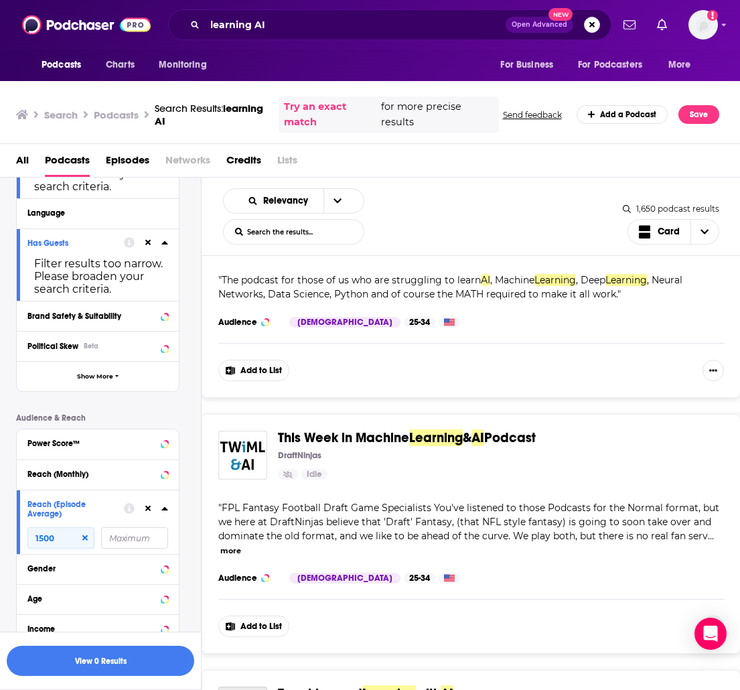
scroll to position [4823, 0]
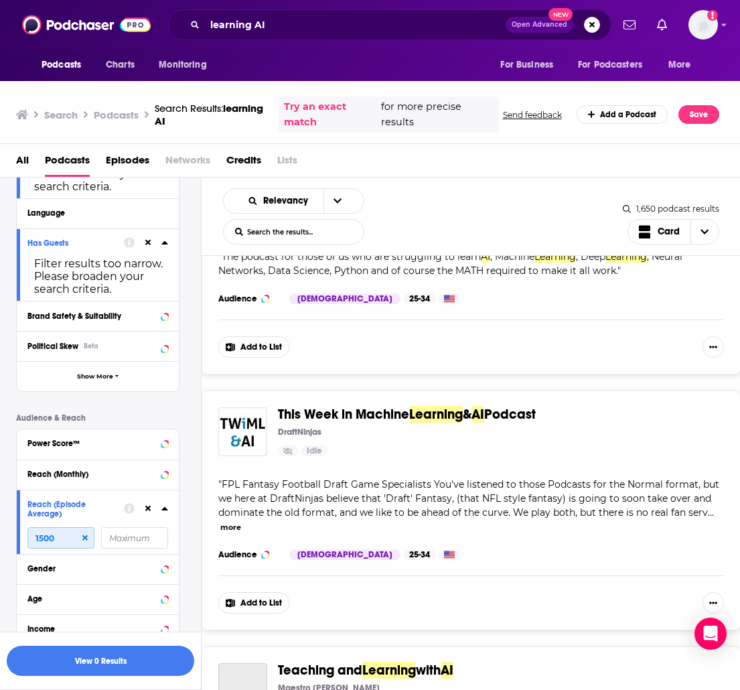
click at [79, 539] on input "1500" at bounding box center [60, 537] width 67 height 21
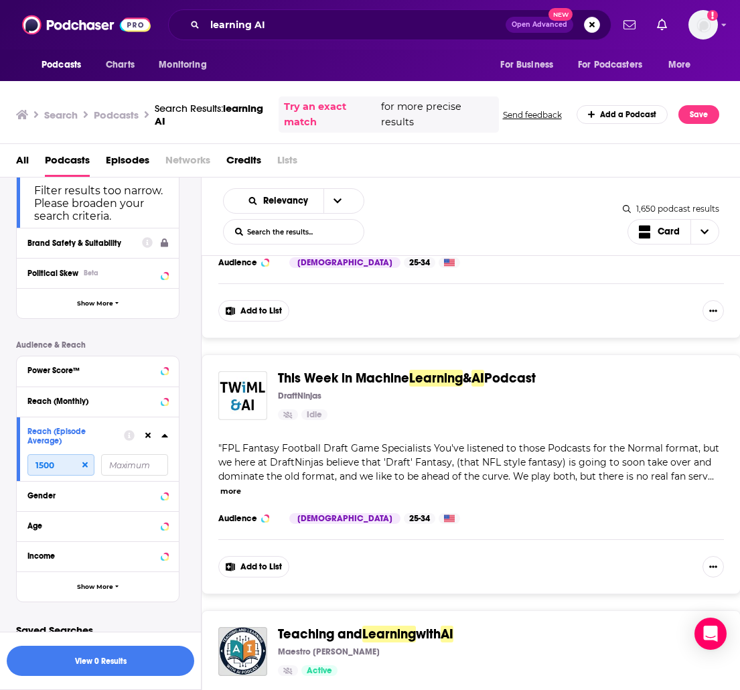
scroll to position [4857, 0]
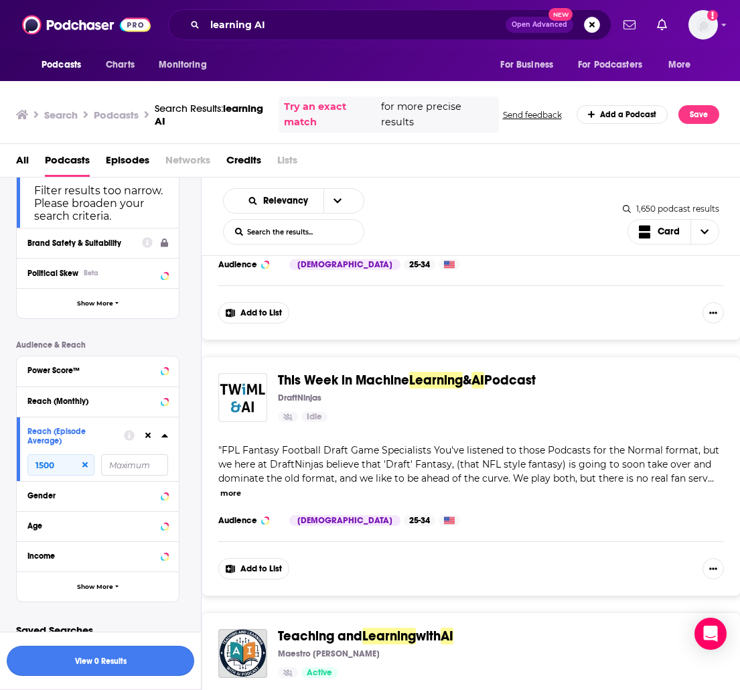
click at [66, 653] on button "View 0 Results" at bounding box center [101, 661] width 188 height 30
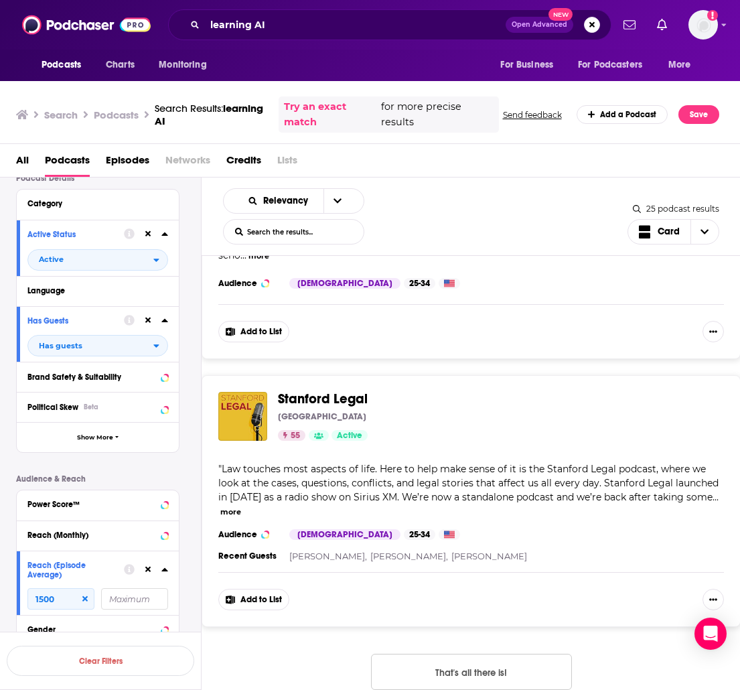
scroll to position [6321, 0]
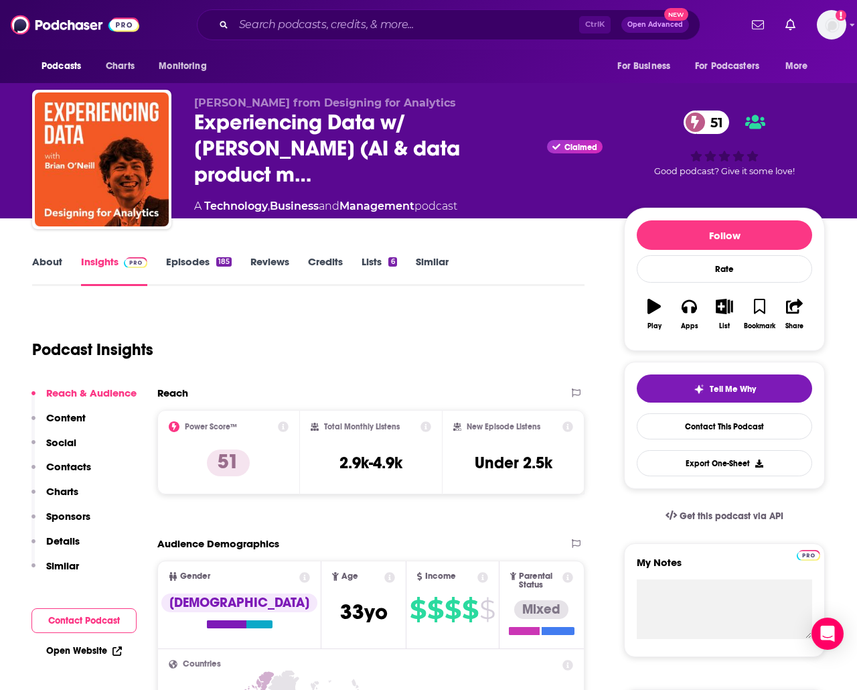
click at [195, 264] on link "Episodes 185" at bounding box center [199, 270] width 66 height 31
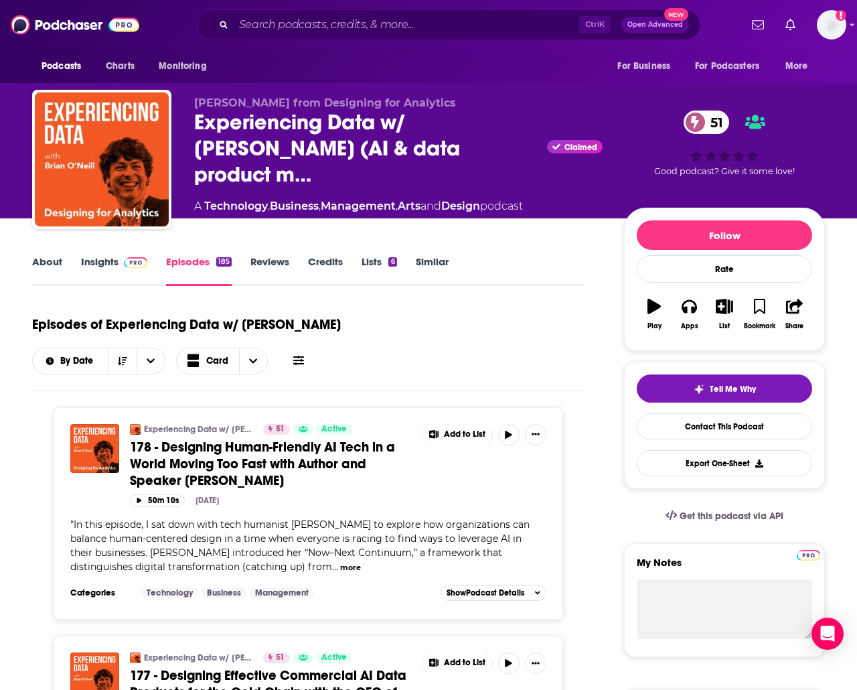
click at [113, 271] on link "Insights" at bounding box center [114, 270] width 66 height 31
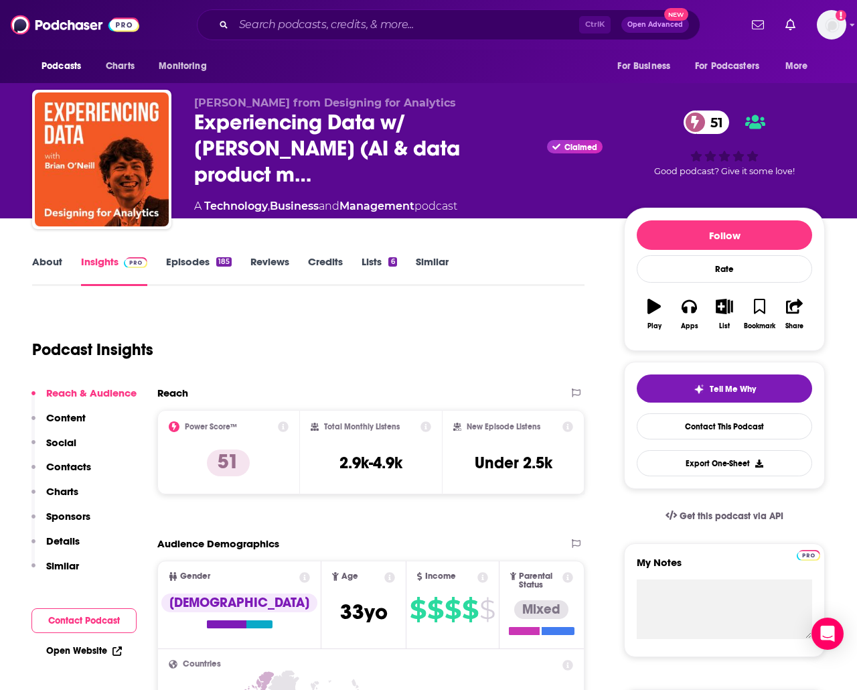
click at [54, 276] on link "About" at bounding box center [47, 270] width 30 height 31
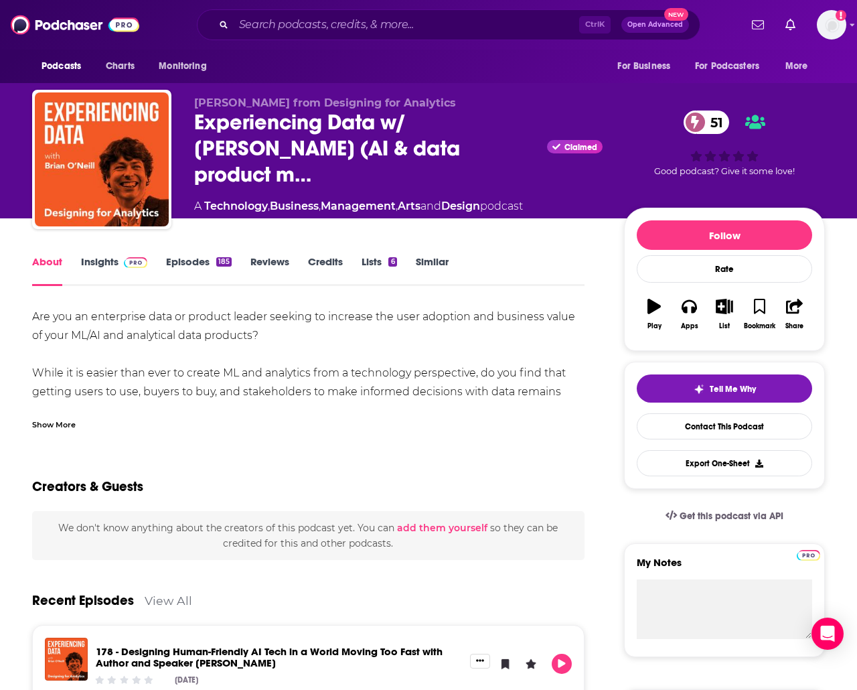
click at [62, 424] on div "Show More" at bounding box center [54, 423] width 44 height 13
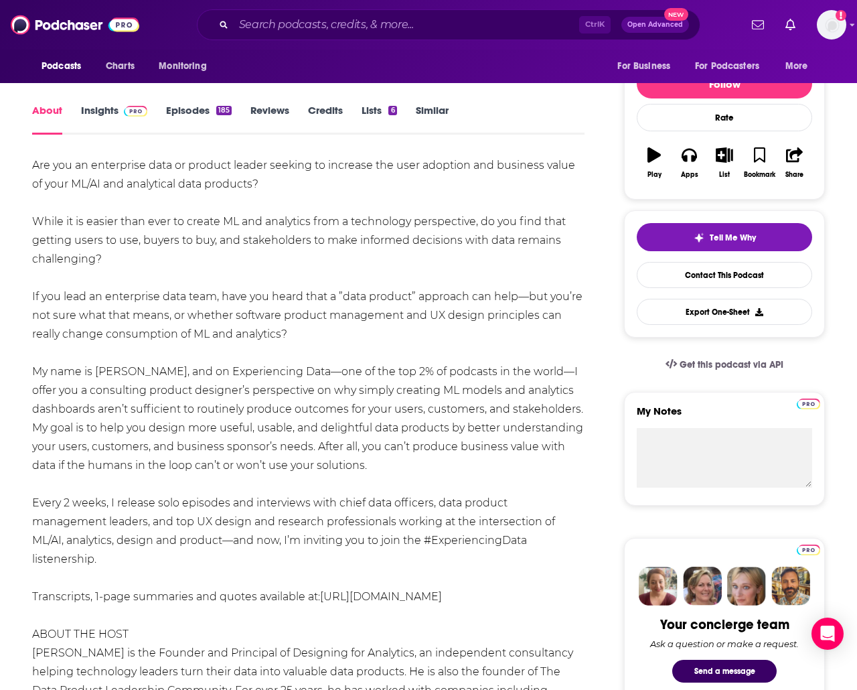
scroll to position [134, 0]
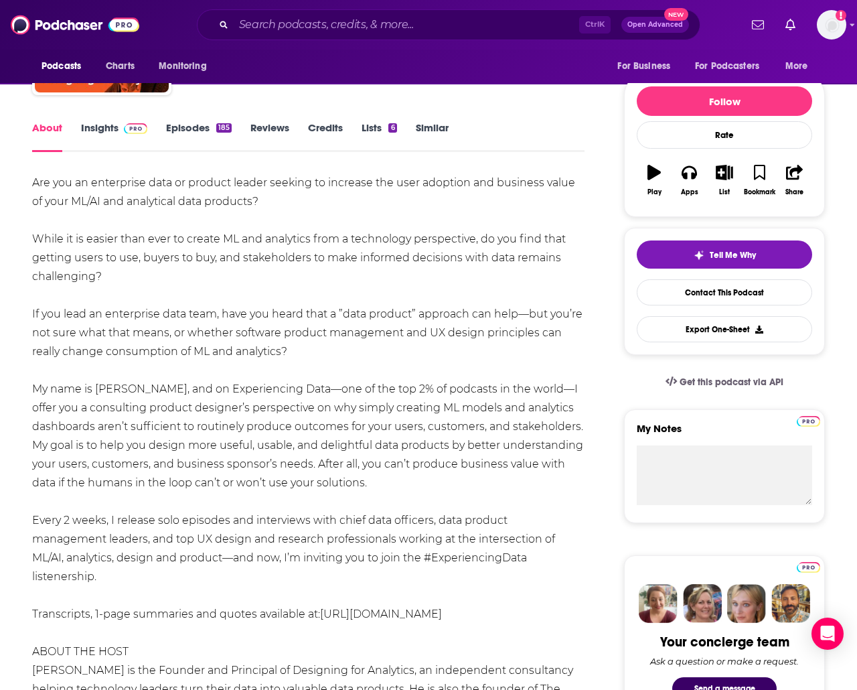
drag, startPoint x: 533, startPoint y: 560, endPoint x: 29, endPoint y: 521, distance: 505.2
copy div "Every 2 weeks, I release solo episodes and interviews with chief data officers,…"
click at [303, 378] on div "Are you an enterprise data or product leader seeking to increase the user adopt…" at bounding box center [308, 529] width 553 height 713
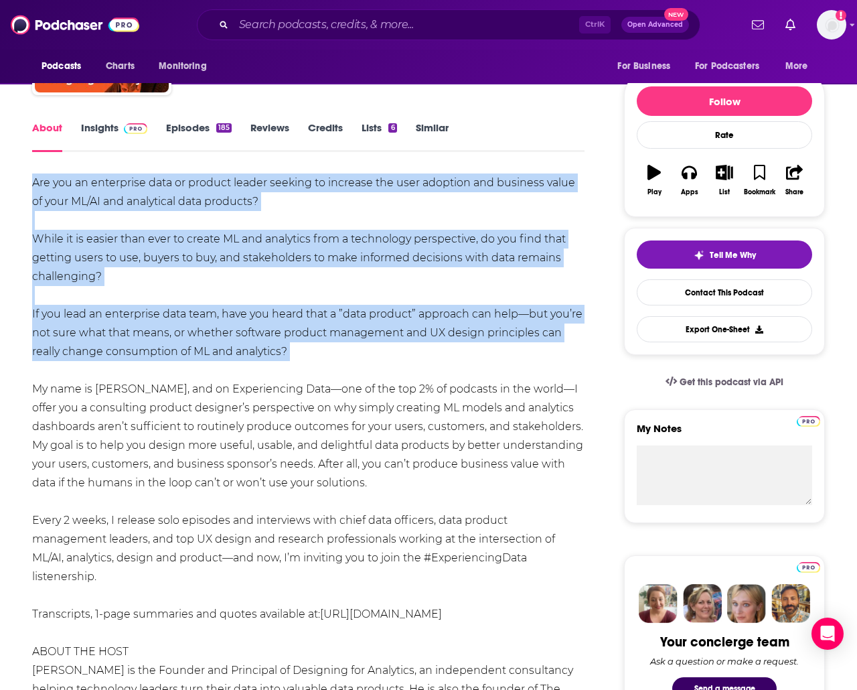
drag, startPoint x: 301, startPoint y: 364, endPoint x: 24, endPoint y: 179, distance: 333.1
copy div "Are you an enterprise data or product leader seeking to increase the user adopt…"
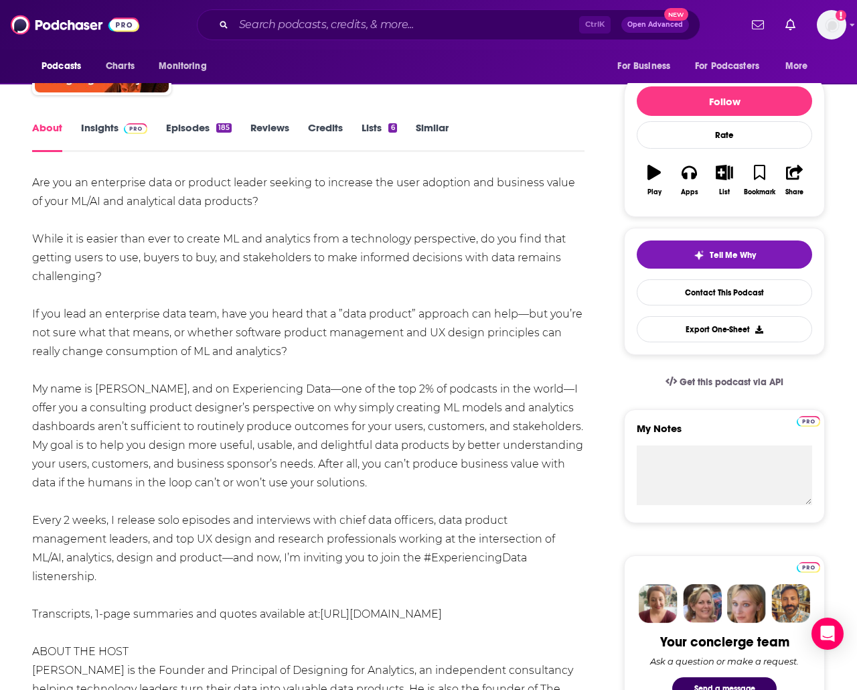
click at [395, 503] on div "Are you an enterprise data or product leader seeking to increase the user adopt…" at bounding box center [308, 529] width 553 height 713
drag, startPoint x: 378, startPoint y: 489, endPoint x: 16, endPoint y: 389, distance: 375.4
copy div "My name is Brian T. O’Neill, and on Experiencing Data—one of the top 2% of podc…"
click at [92, 128] on link "Insights" at bounding box center [114, 136] width 66 height 31
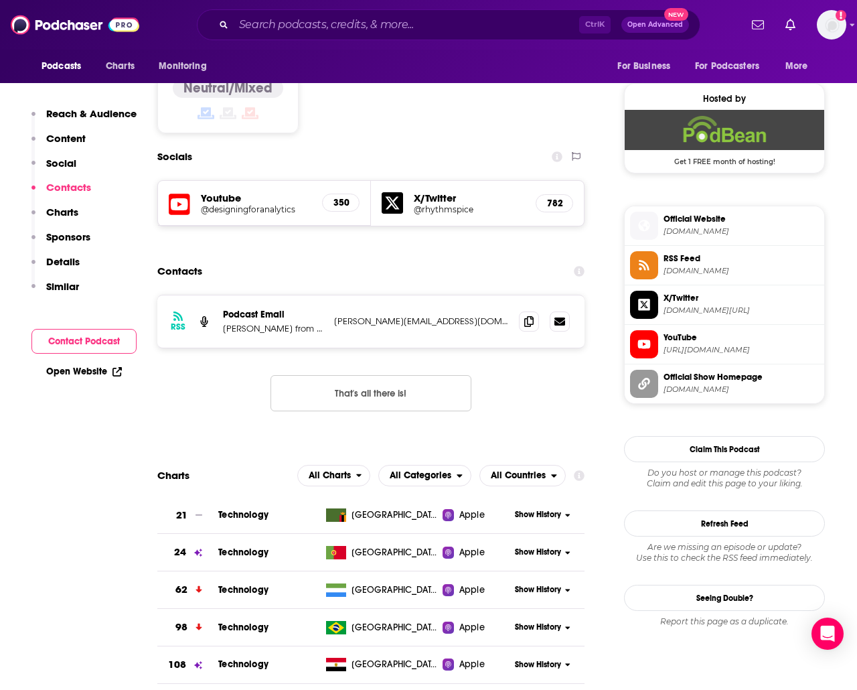
scroll to position [1072, 0]
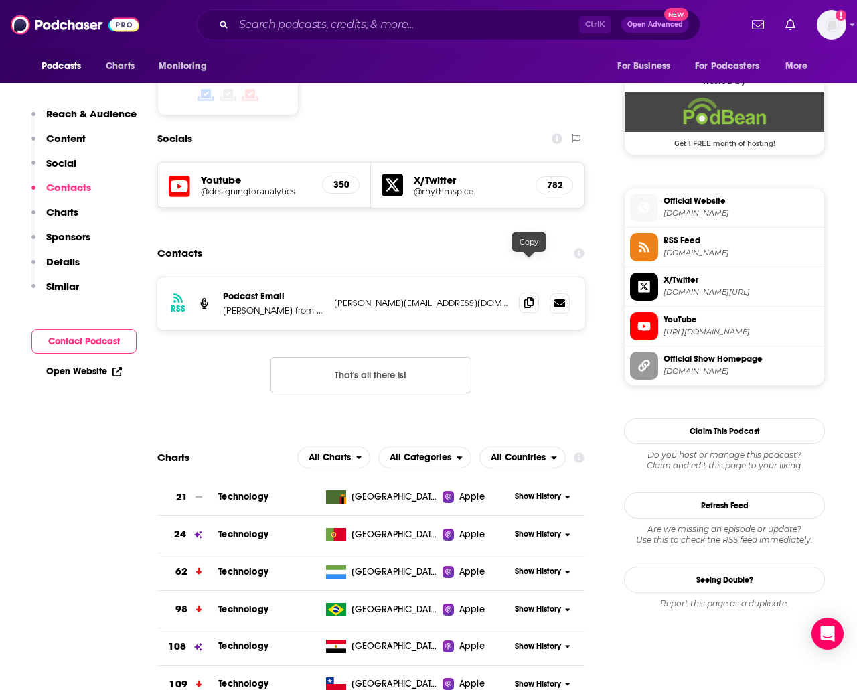
click at [533, 297] on icon at bounding box center [528, 302] width 9 height 11
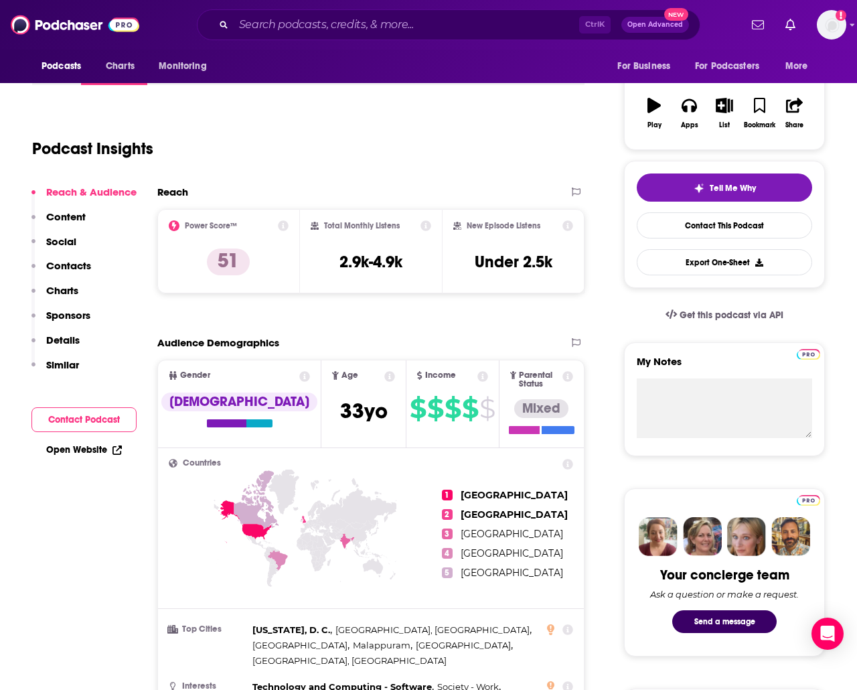
scroll to position [5, 0]
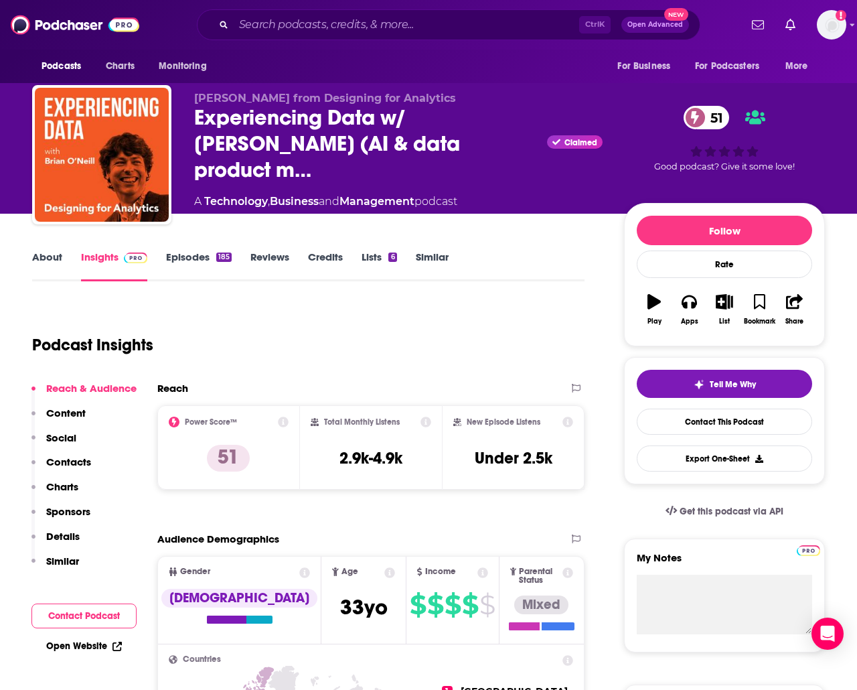
scroll to position [0, 0]
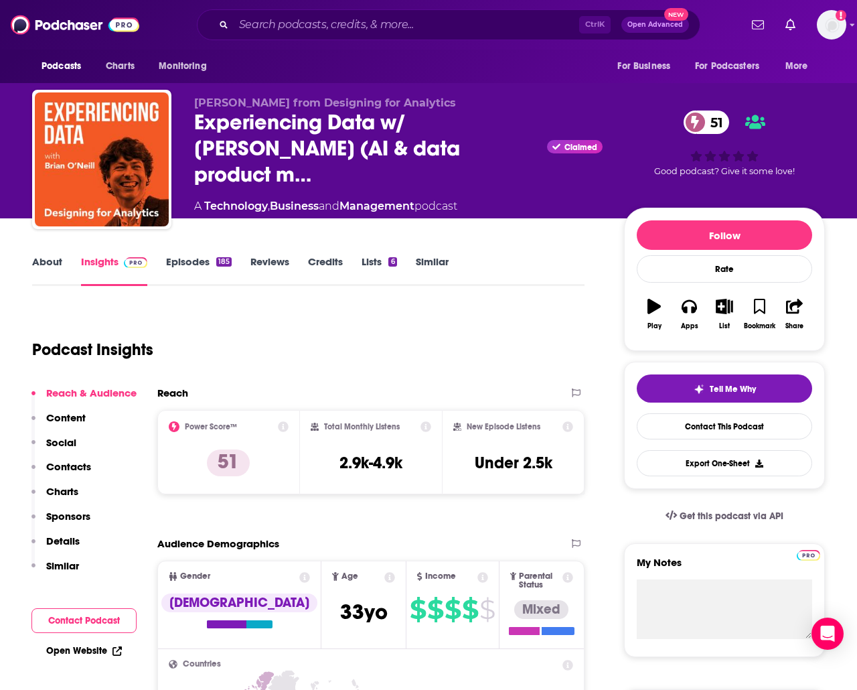
click at [183, 268] on link "Episodes 185" at bounding box center [199, 270] width 66 height 31
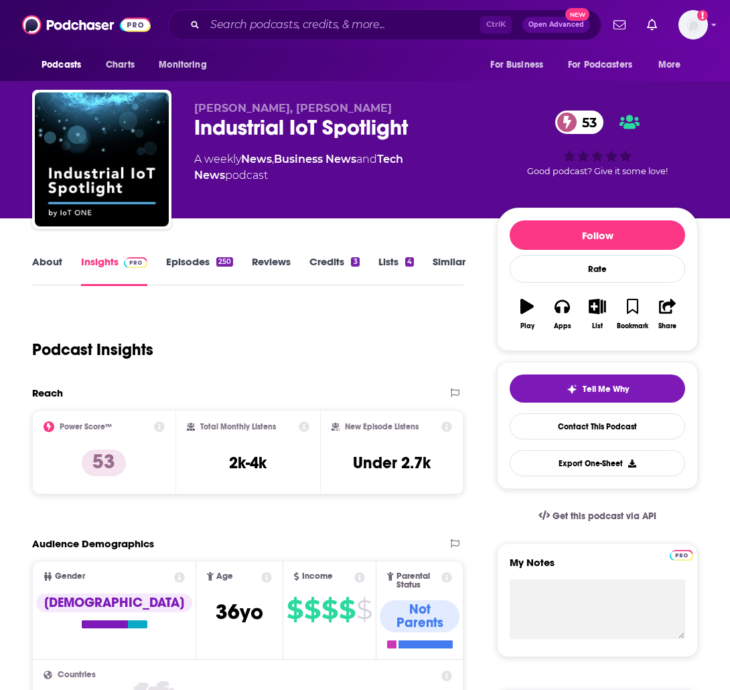
click at [195, 255] on div "About Insights Episodes 250 Reviews Credits 3 Lists 4 Similar" at bounding box center [247, 269] width 431 height 33
click at [198, 262] on link "Episodes 250" at bounding box center [199, 270] width 67 height 31
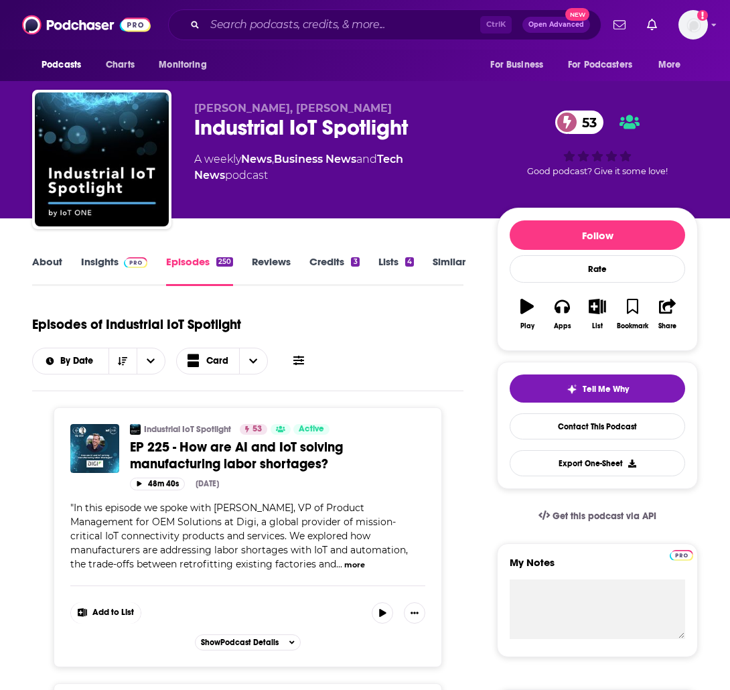
click at [104, 257] on link "Insights" at bounding box center [114, 270] width 66 height 31
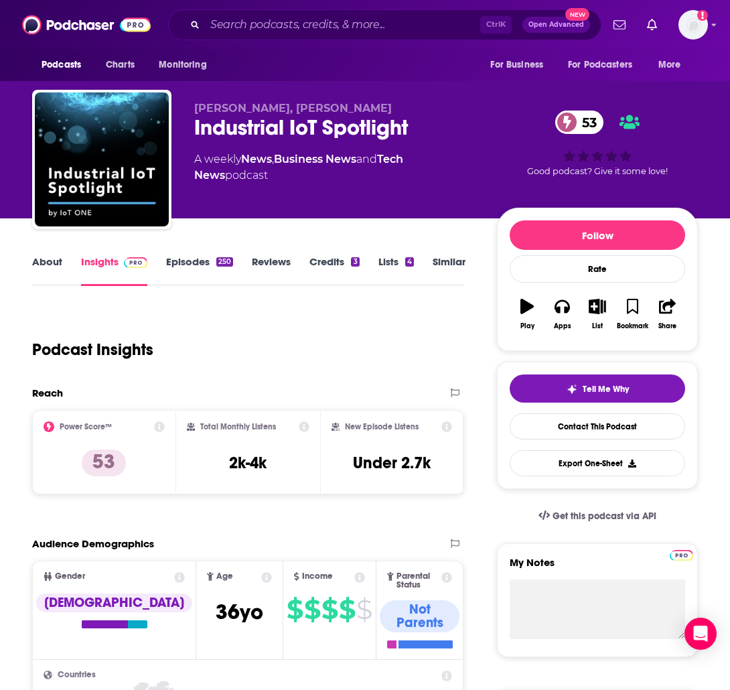
click at [42, 265] on link "About" at bounding box center [47, 270] width 30 height 31
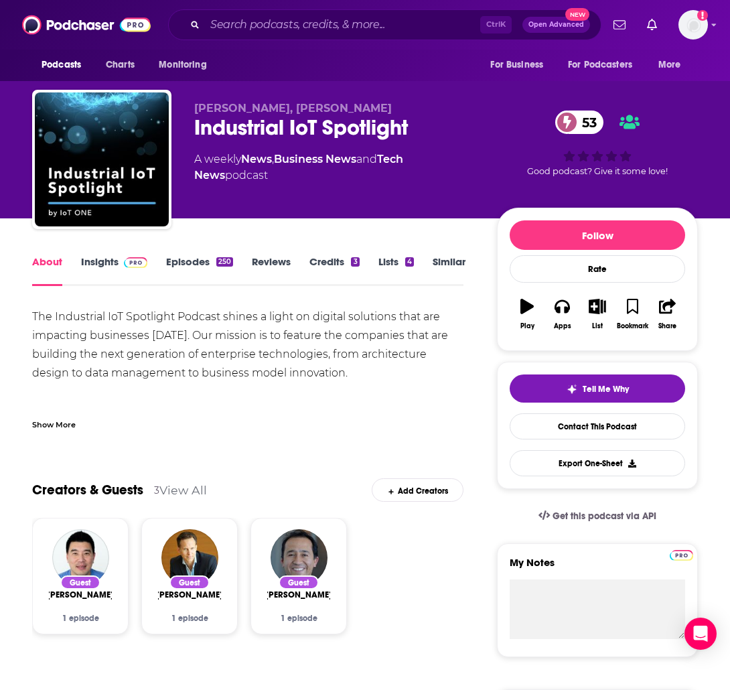
click at [68, 416] on div "Show More" at bounding box center [247, 419] width 431 height 23
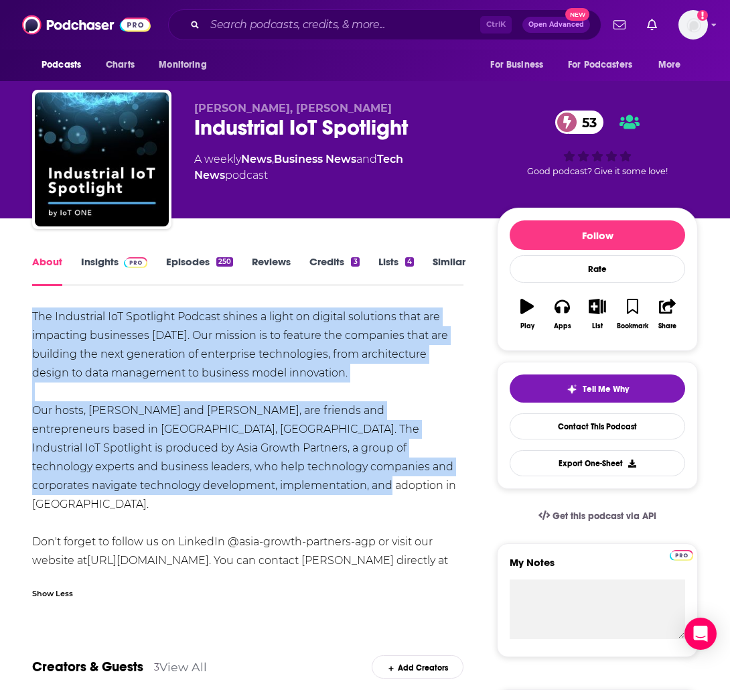
drag, startPoint x: 257, startPoint y: 484, endPoint x: 20, endPoint y: 318, distance: 289.0
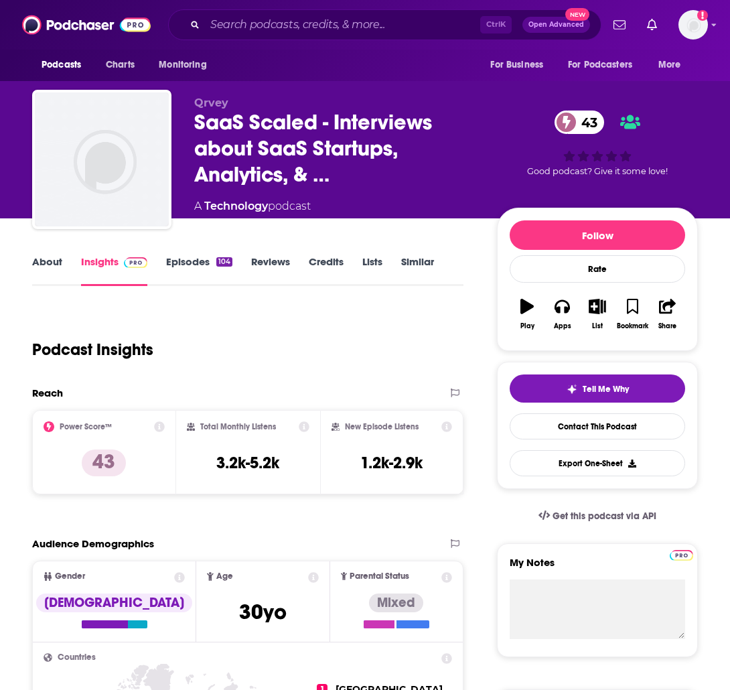
click at [206, 264] on link "Episodes 104" at bounding box center [199, 270] width 66 height 31
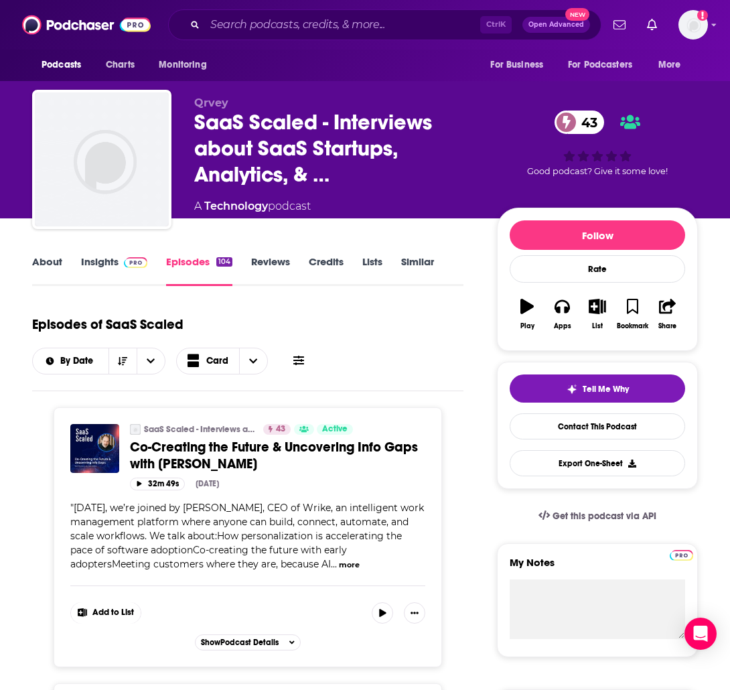
click at [113, 261] on link "Insights" at bounding box center [114, 270] width 66 height 31
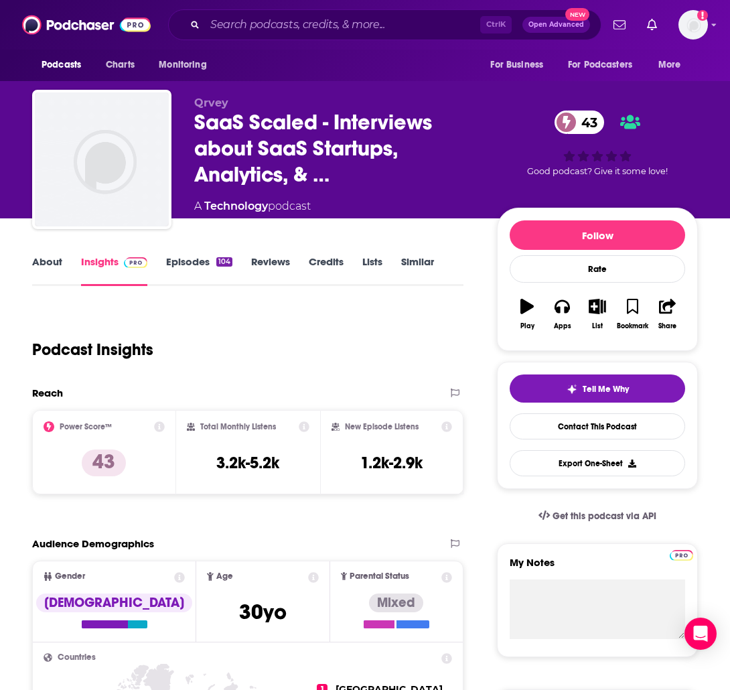
click at [42, 262] on link "About" at bounding box center [47, 270] width 30 height 31
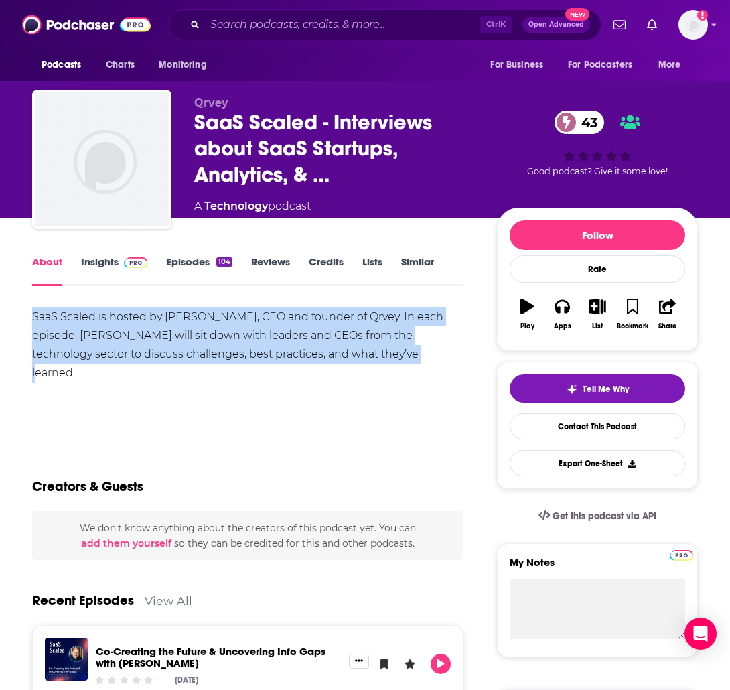
drag, startPoint x: 432, startPoint y: 358, endPoint x: 23, endPoint y: 317, distance: 411.3
copy div "SaaS Scaled is hosted by Arman Eshraghi, CEO and founder of Qrvey. In each epis…"
click at [88, 267] on link "Insights" at bounding box center [114, 270] width 66 height 31
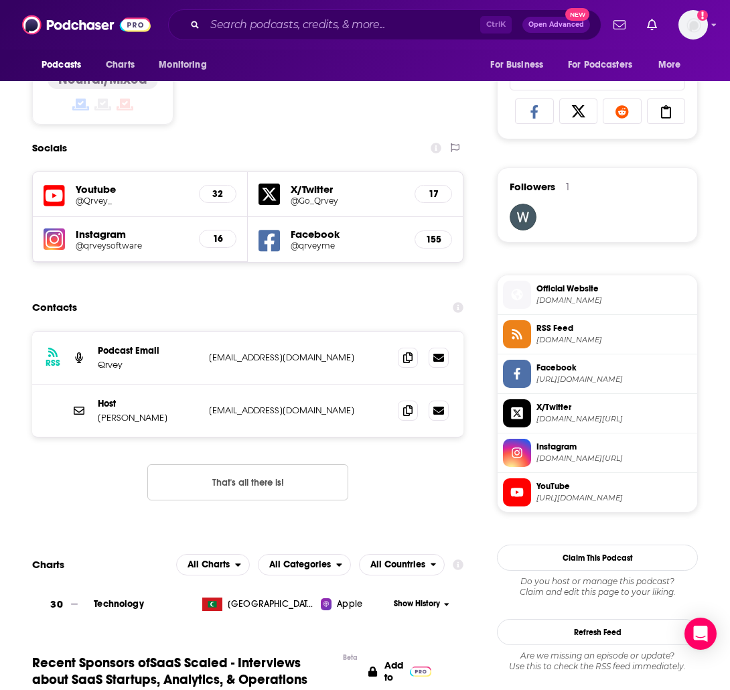
scroll to position [863, 0]
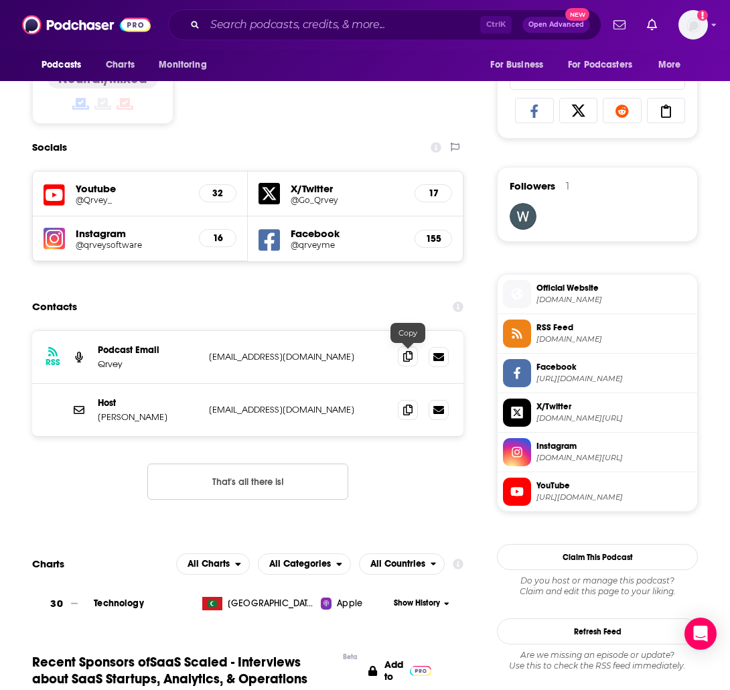
click at [408, 354] on icon at bounding box center [407, 356] width 9 height 11
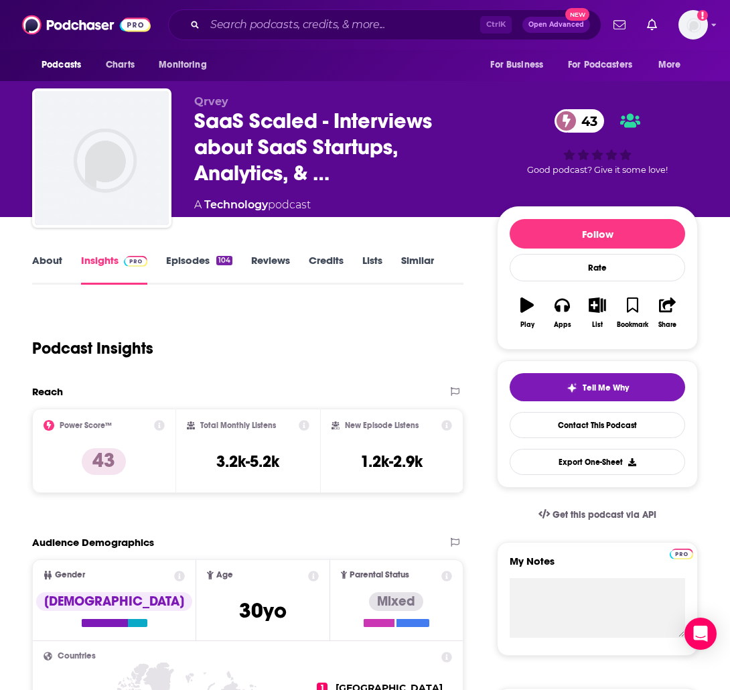
scroll to position [0, 0]
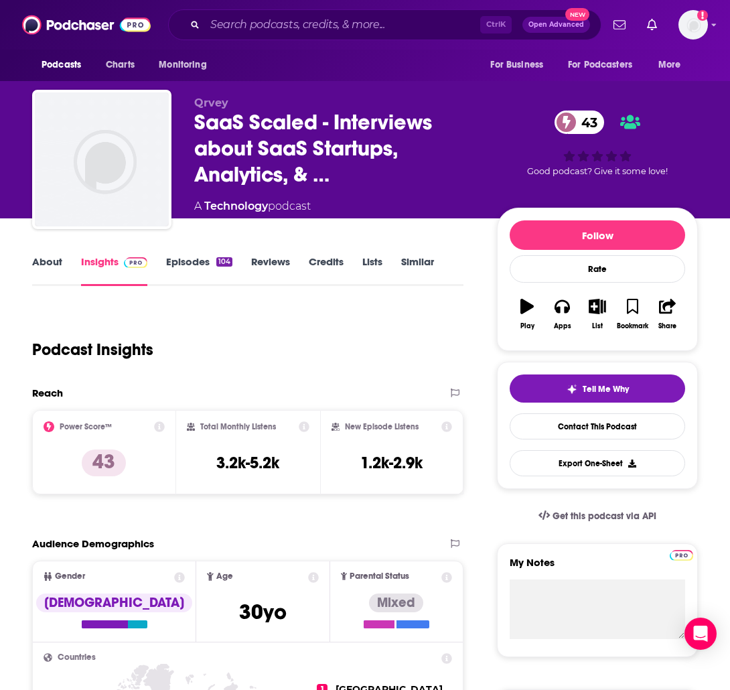
click at [200, 265] on link "Episodes 104" at bounding box center [199, 270] width 66 height 31
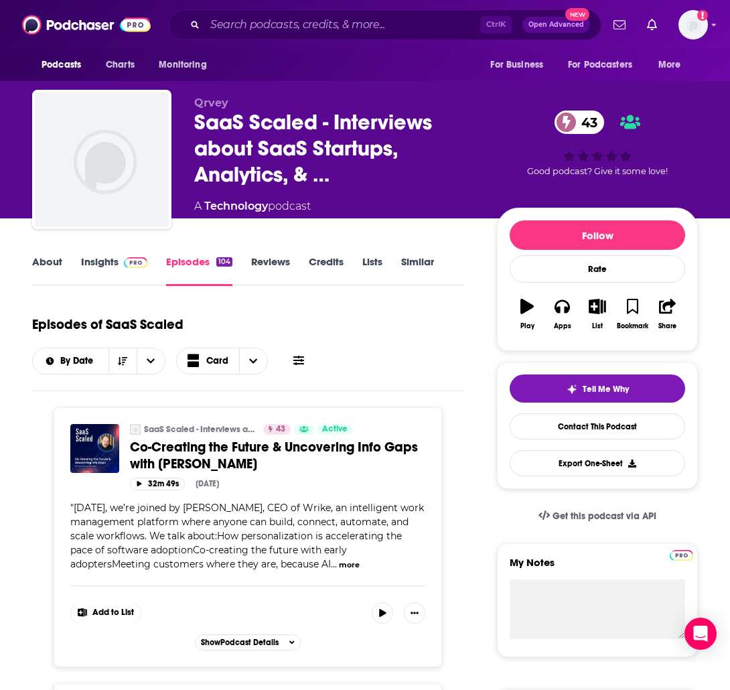
scroll to position [220, 0]
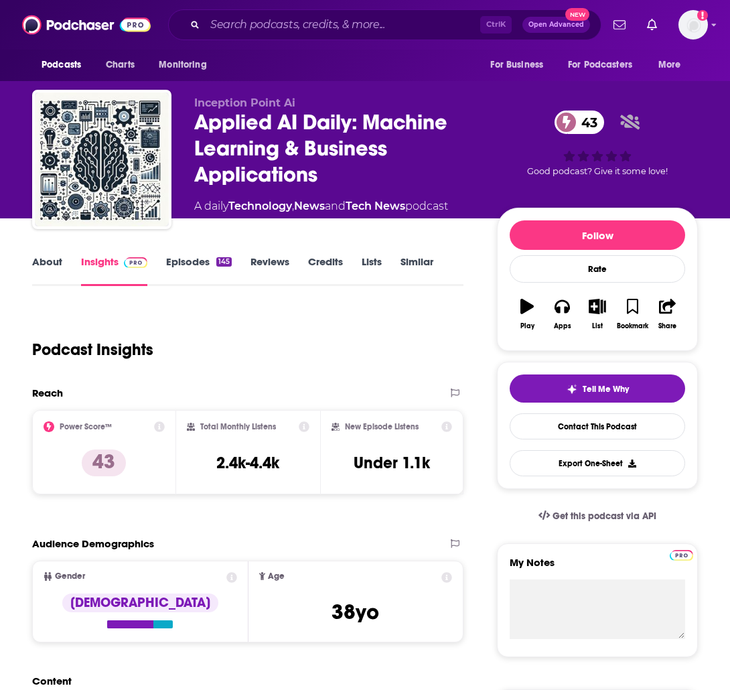
click at [173, 272] on link "Episodes 145" at bounding box center [199, 270] width 66 height 31
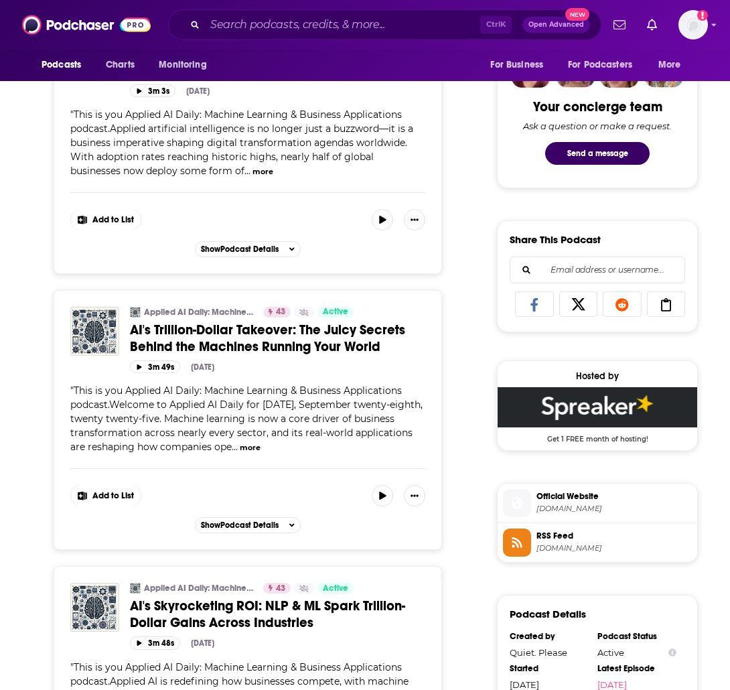
scroll to position [670, 0]
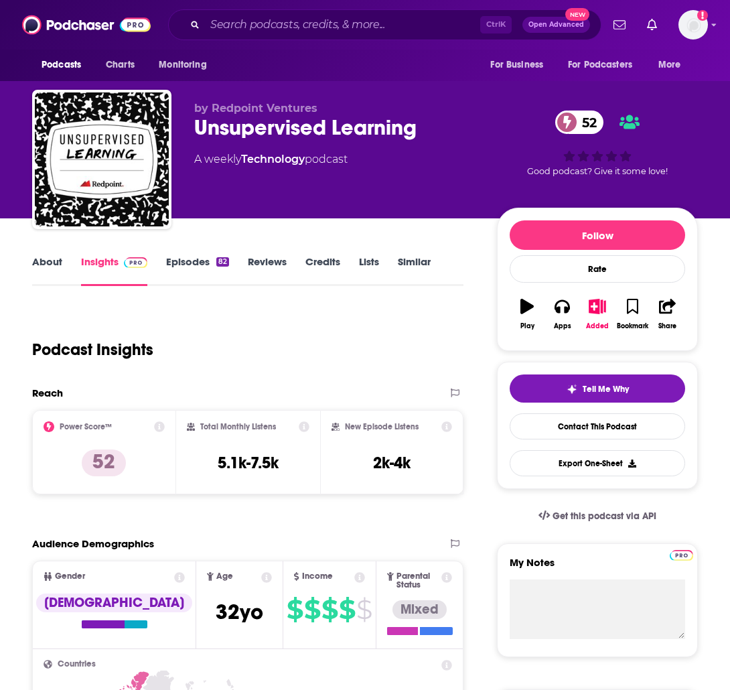
click at [188, 257] on link "Episodes 82" at bounding box center [197, 270] width 63 height 31
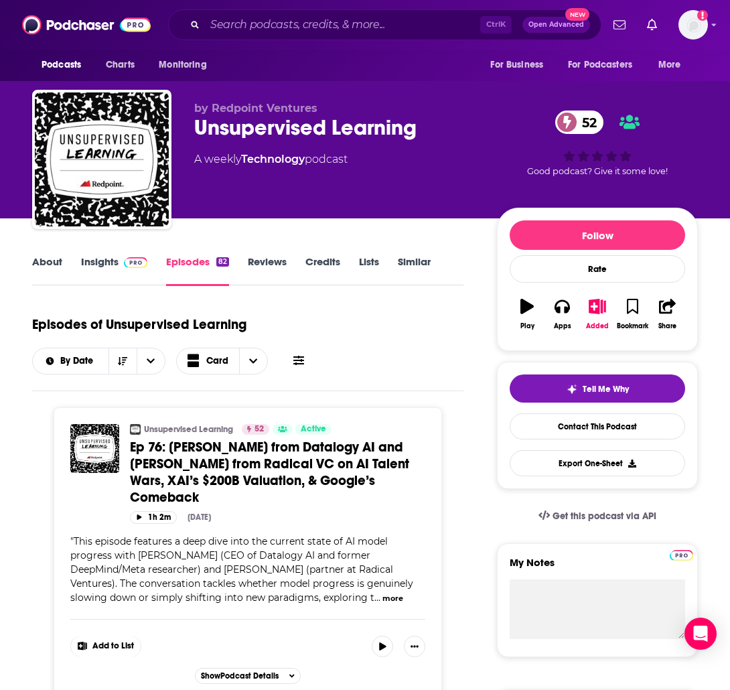
click at [88, 264] on link "Insights" at bounding box center [114, 270] width 66 height 31
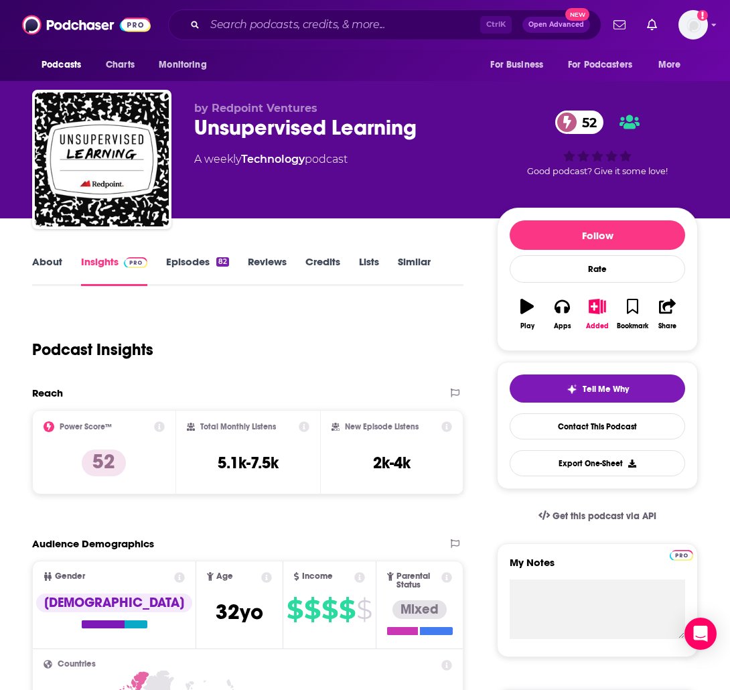
click at [41, 271] on link "About" at bounding box center [47, 270] width 30 height 31
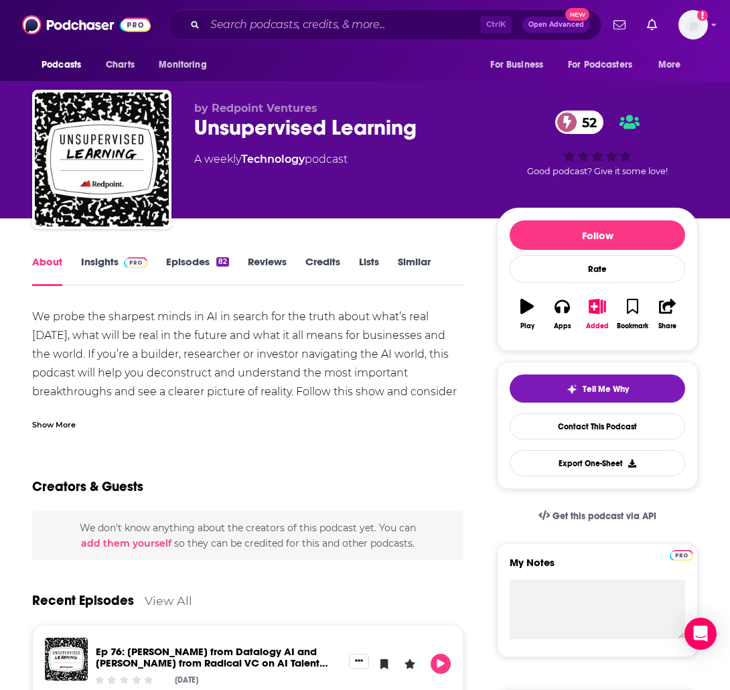
click at [81, 415] on div "Show More" at bounding box center [247, 419] width 431 height 23
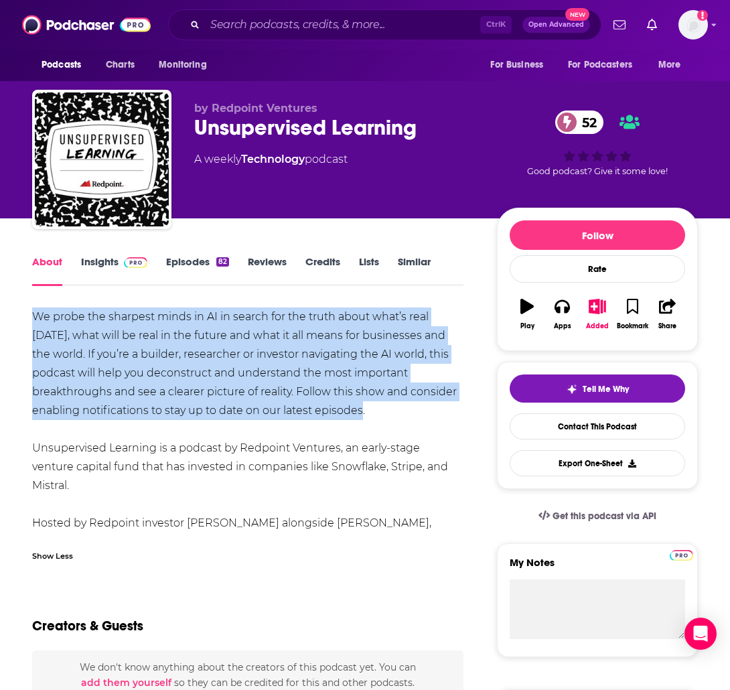
drag, startPoint x: 335, startPoint y: 414, endPoint x: 27, endPoint y: 313, distance: 323.7
copy div "We probe the sharpest minds in AI in search for the truth about what’s real [DA…"
click at [122, 253] on div "About Insights Episodes 82 Reviews Credits Lists Similar" at bounding box center [247, 269] width 431 height 33
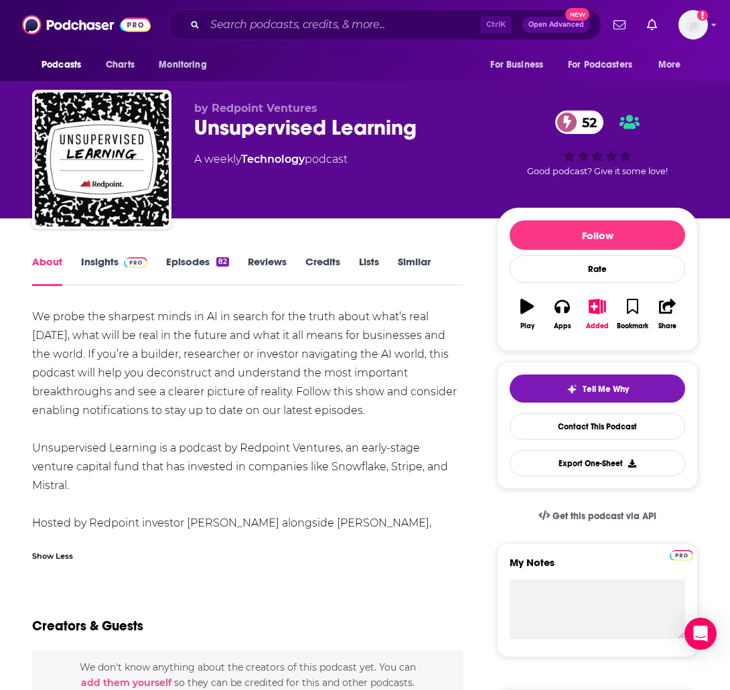
click at [108, 264] on link "Insights" at bounding box center [114, 270] width 66 height 31
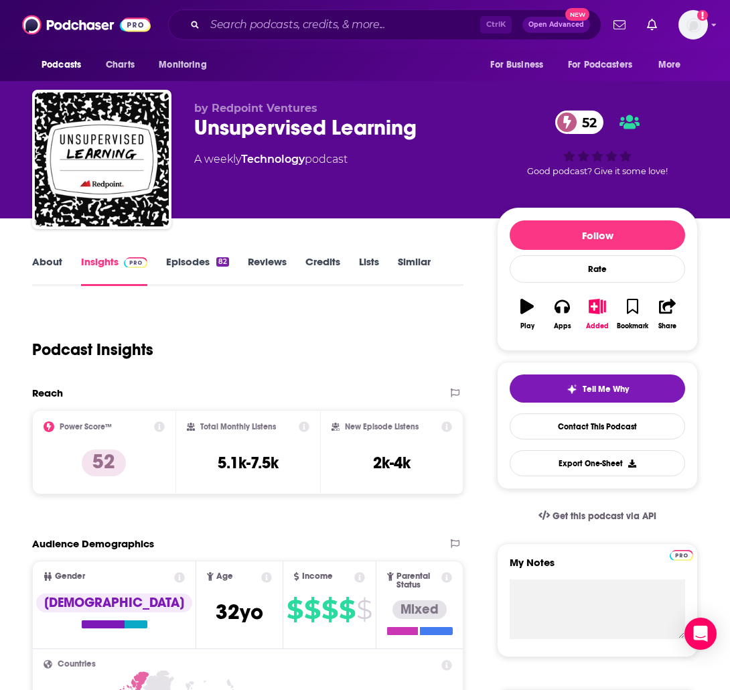
click at [46, 261] on link "About" at bounding box center [47, 270] width 30 height 31
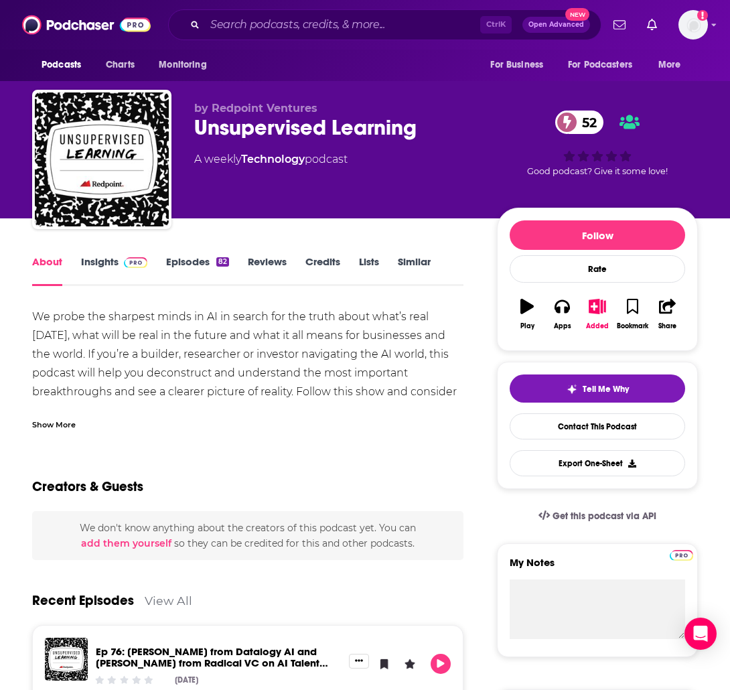
click at [68, 425] on div "Show More" at bounding box center [54, 423] width 44 height 13
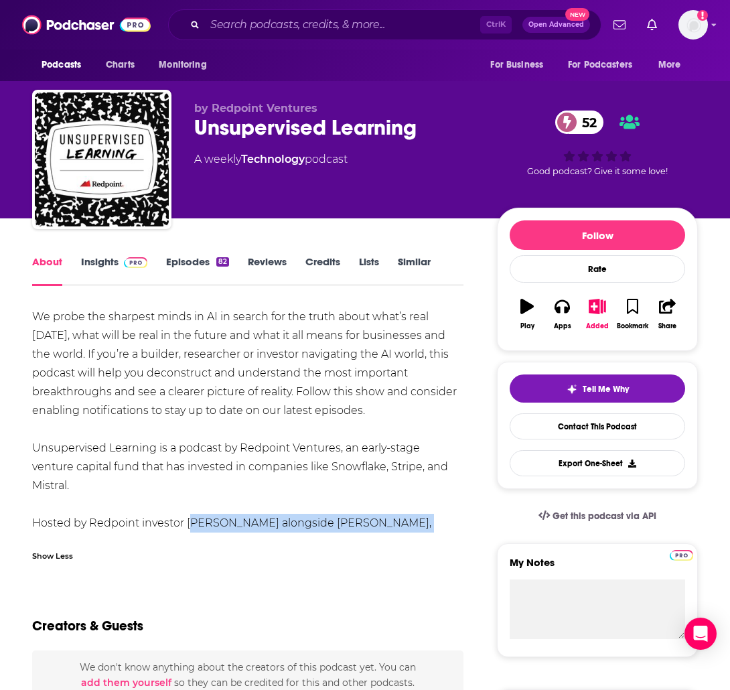
drag, startPoint x: 140, startPoint y: 519, endPoint x: 186, endPoint y: 502, distance: 49.2
click at [186, 502] on div "We probe the sharpest minds in AI in search for the truth about what’s real [DA…" at bounding box center [247, 429] width 431 height 244
copy div "[PERSON_NAME] alongside [PERSON_NAME], [PERSON_NAME] and [PERSON_NAME]."
click at [123, 261] on span at bounding box center [133, 261] width 29 height 13
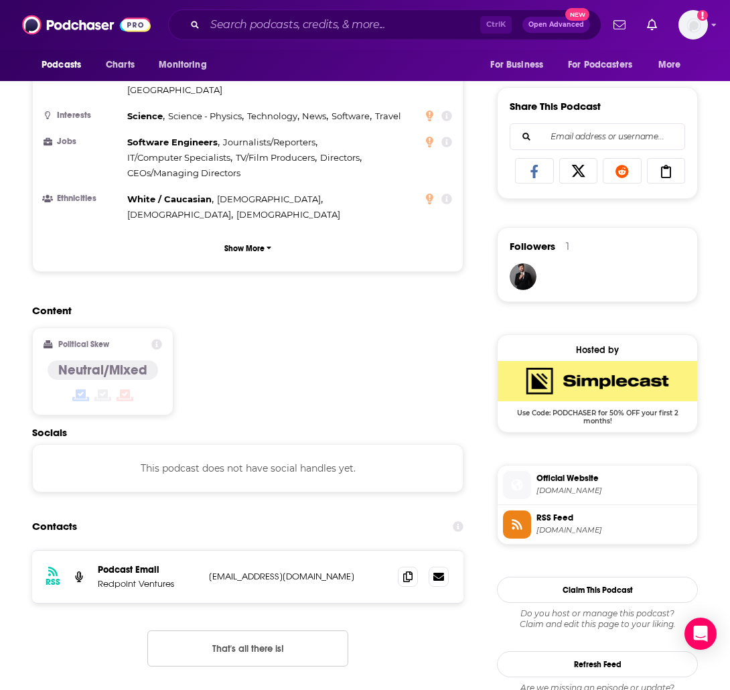
scroll to position [804, 0]
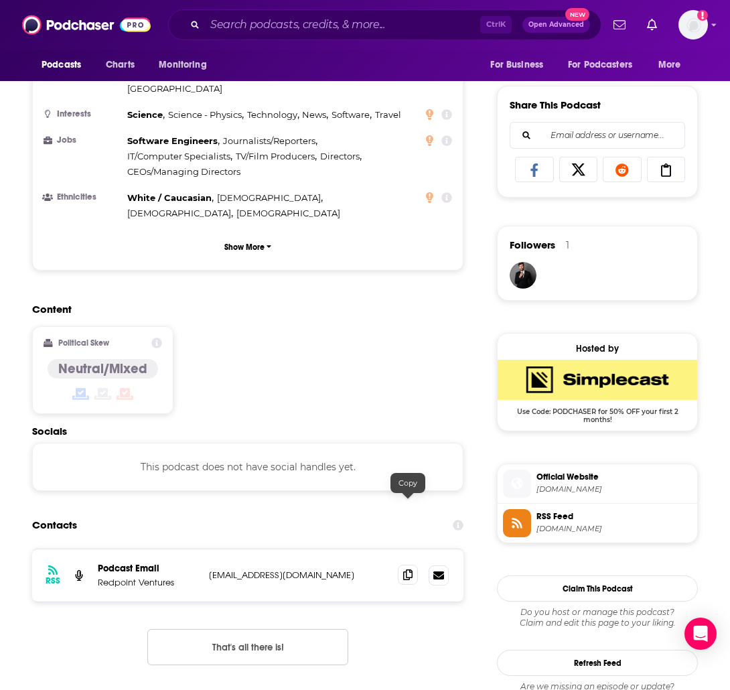
click at [410, 569] on icon at bounding box center [407, 574] width 9 height 11
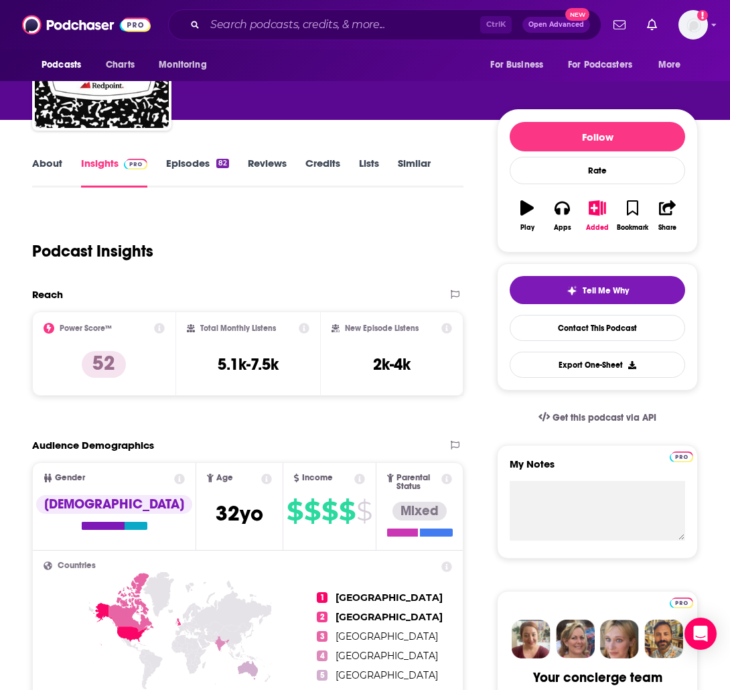
scroll to position [0, 0]
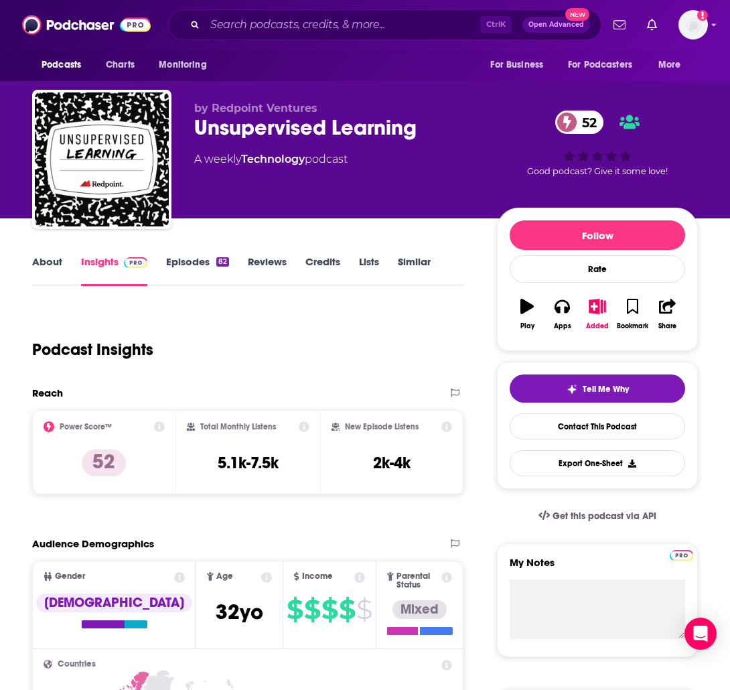
click at [183, 275] on link "Episodes 82" at bounding box center [197, 270] width 63 height 31
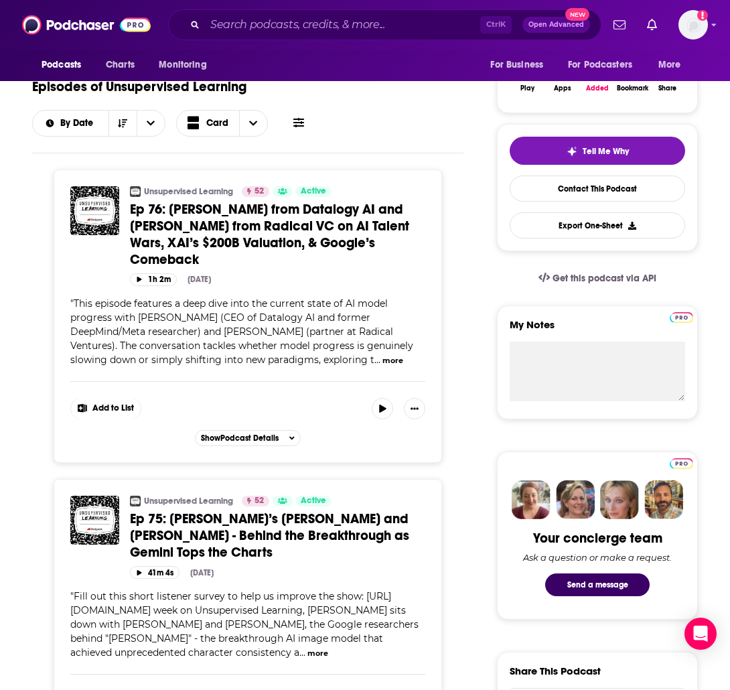
scroll to position [134, 0]
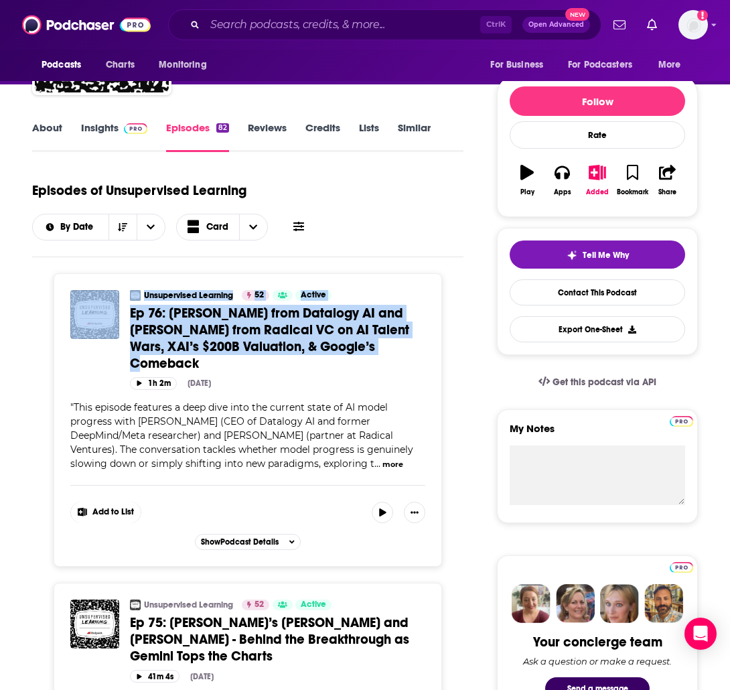
drag, startPoint x: 119, startPoint y: 289, endPoint x: 382, endPoint y: 342, distance: 268.5
click at [382, 342] on div "Unsupervised Learning 52 Active Categories Technology Ep 76: [PERSON_NAME] from…" at bounding box center [248, 419] width 389 height 293
copy div "Unsupervised Learning 52 Active Categories Technology Ep 76: [PERSON_NAME] from…"
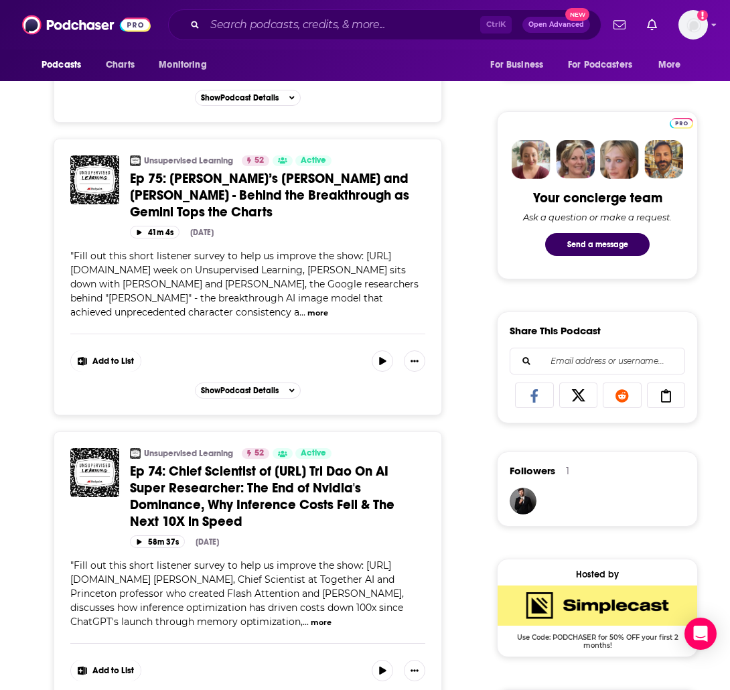
scroll to position [603, 0]
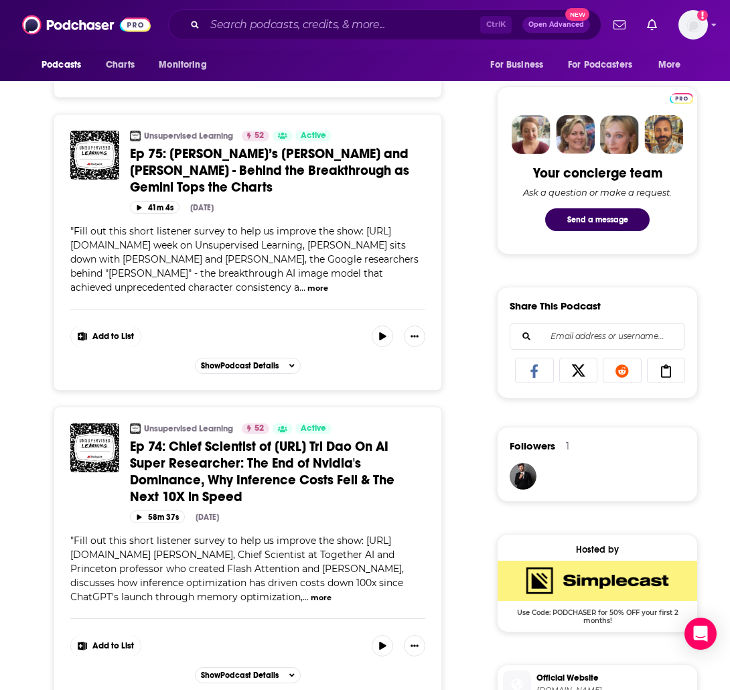
drag, startPoint x: 123, startPoint y: 410, endPoint x: 218, endPoint y: 488, distance: 123.2
click at [218, 488] on div "Unsupervised Learning 52 Active Categories Technology Ep 74: Chief Scientist of…" at bounding box center [247, 473] width 355 height 100
copy div "Unsupervised Learning 52 Active Categories Technology Ep 74: Chief Scientist of…"
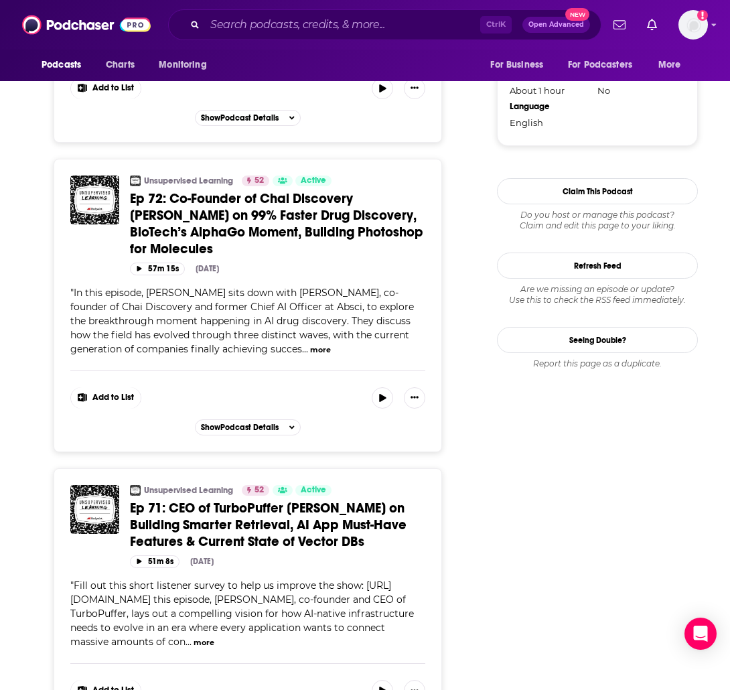
scroll to position [1541, 0]
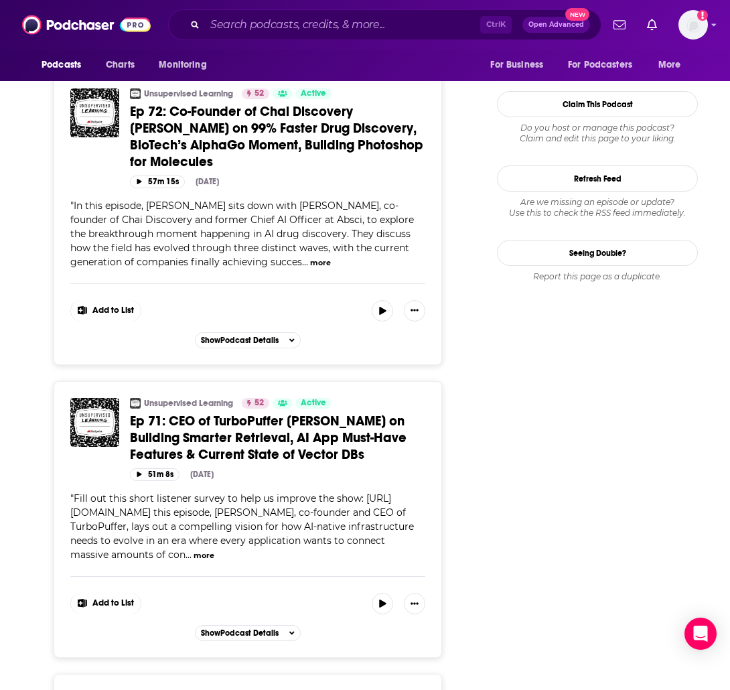
drag, startPoint x: 122, startPoint y: 376, endPoint x: 363, endPoint y: 436, distance: 248.4
click at [363, 436] on div "Unsupervised Learning 52 Active Categories Technology Ep 71: CEO of TurboPuffer…" at bounding box center [248, 519] width 389 height 277
copy div "Unsupervised Learning 52 Active Categories Technology Ep 71: CEO of TurboPuffer…"
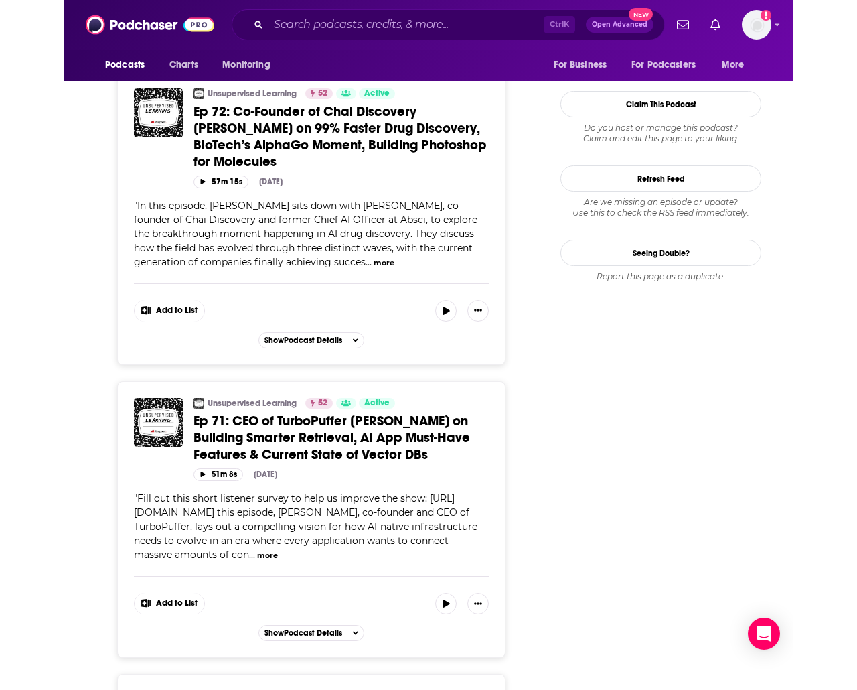
scroll to position [1574, 0]
